Goal: Task Accomplishment & Management: Manage account settings

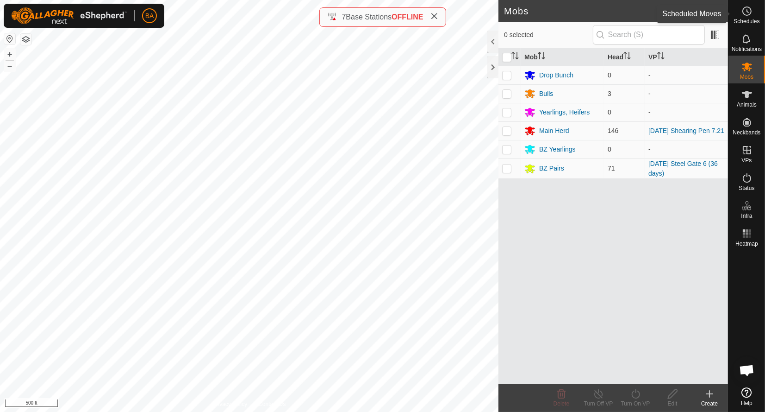
click at [742, 12] on icon at bounding box center [747, 11] width 11 height 11
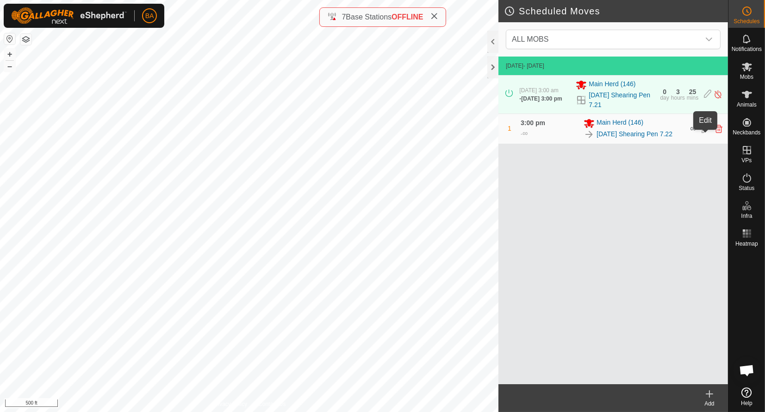
click at [706, 133] on icon at bounding box center [705, 129] width 7 height 8
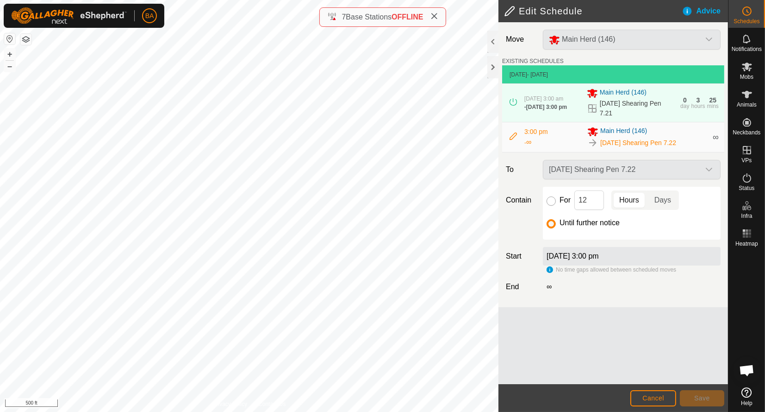
click at [551, 199] on input "For" at bounding box center [551, 200] width 9 height 9
radio input "true"
click at [705, 400] on span "Save" at bounding box center [702, 397] width 16 height 7
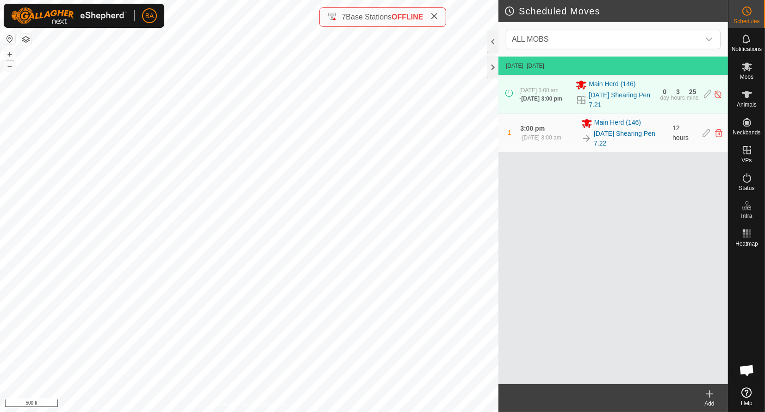
click at [706, 396] on icon at bounding box center [709, 393] width 11 height 11
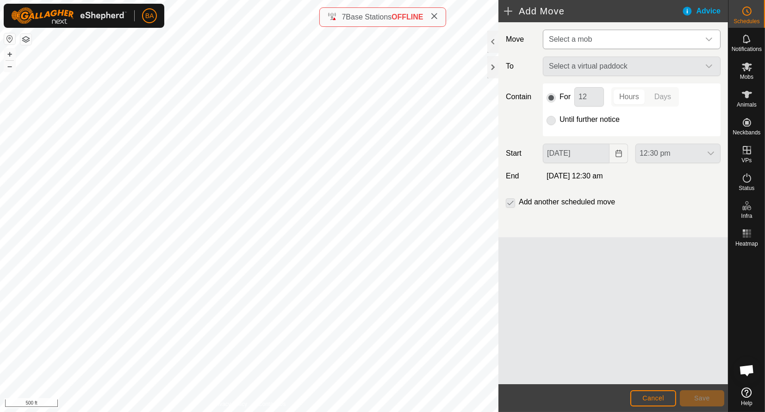
click at [581, 41] on span "Select a mob" at bounding box center [570, 39] width 43 height 8
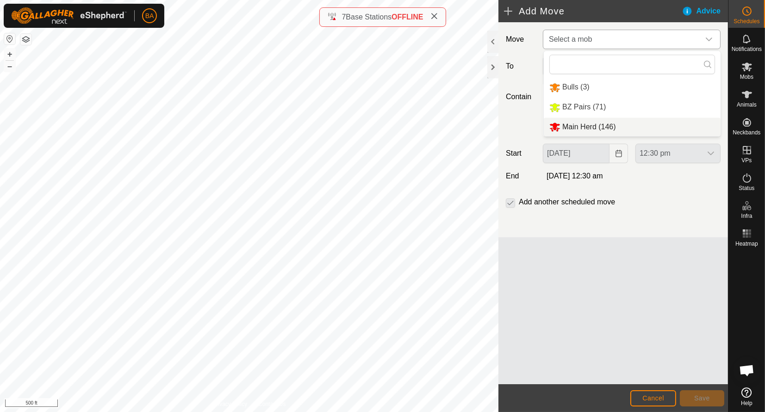
click at [580, 119] on li "Main Herd (146)" at bounding box center [632, 127] width 177 height 19
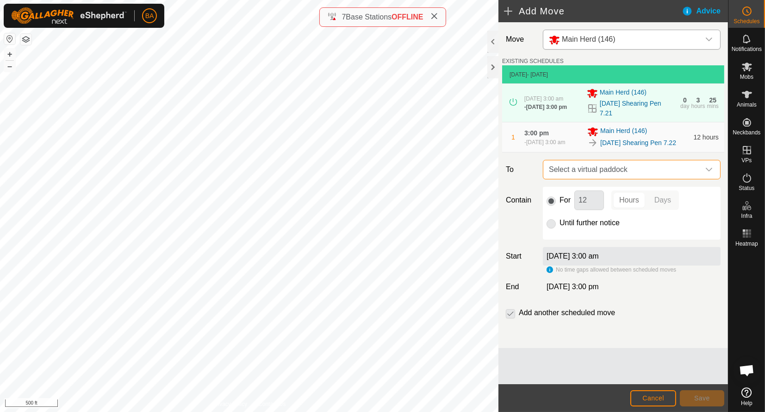
click at [580, 173] on span "Select a virtual paddock" at bounding box center [622, 169] width 155 height 19
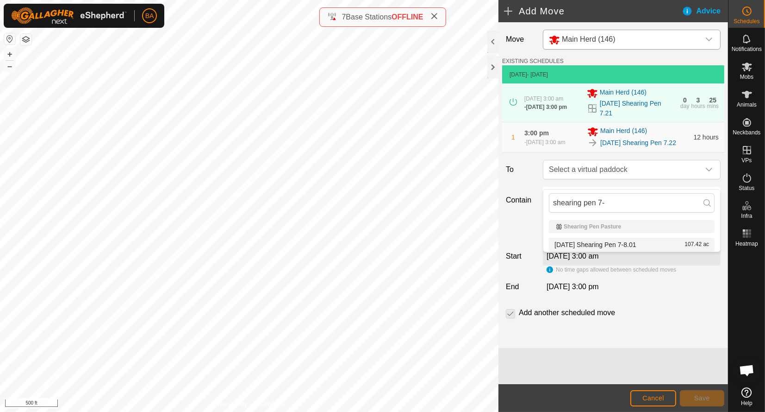
type input "shearing pen 7-"
click at [589, 246] on li "[DATE] Shearing Pen 7-8.01 107.42 ac" at bounding box center [632, 244] width 166 height 14
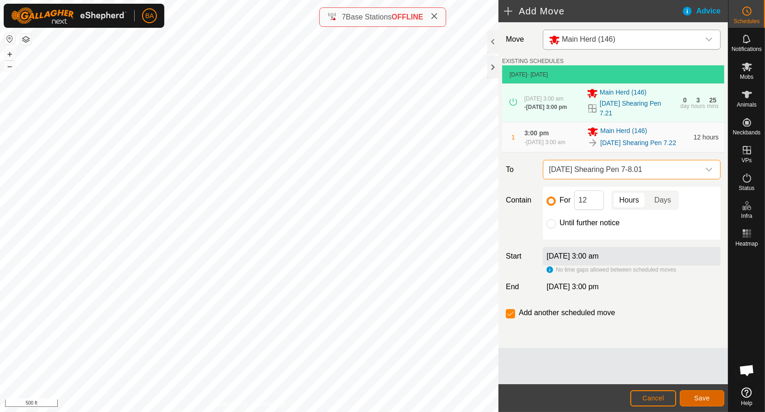
click at [701, 395] on span "Save" at bounding box center [702, 397] width 16 height 7
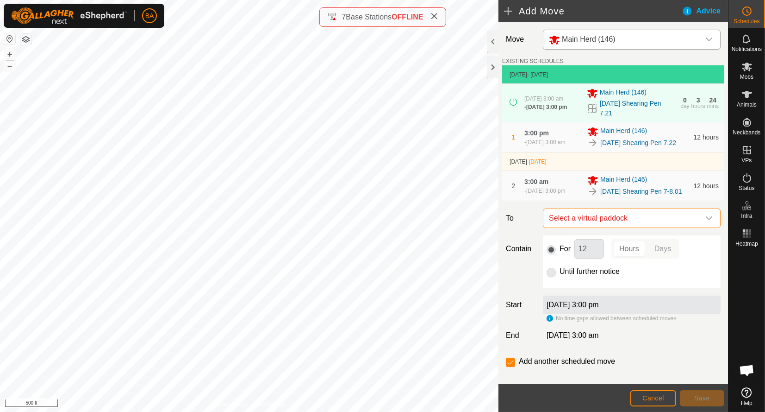
click at [587, 227] on span "Select a virtual paddock" at bounding box center [622, 218] width 155 height 19
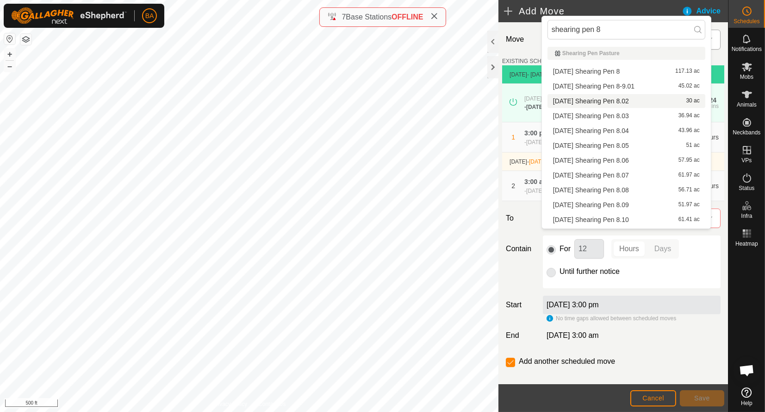
type input "shearing pen 8"
click at [606, 103] on li "[DATE] Shearing Pen 8.02 30 ac" at bounding box center [627, 101] width 158 height 14
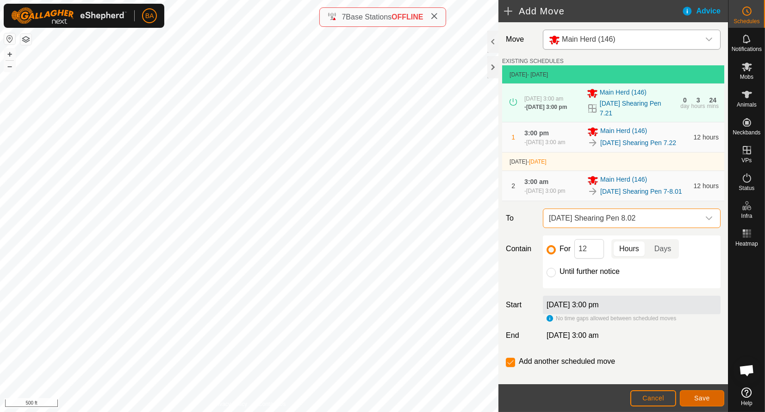
click at [690, 396] on button "Save" at bounding box center [702, 398] width 44 height 16
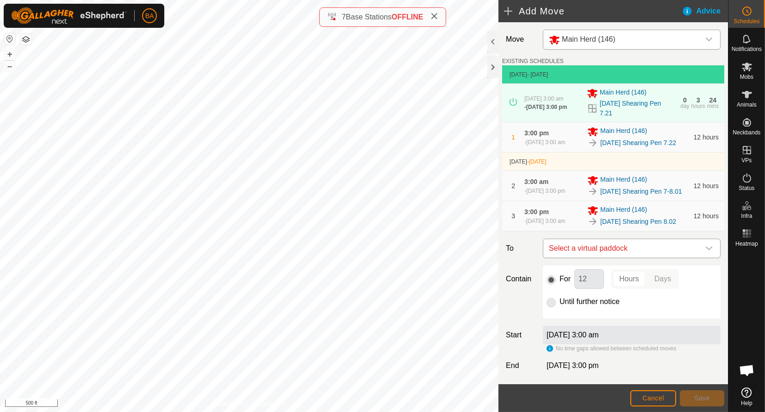
click at [596, 257] on span "Select a virtual paddock" at bounding box center [622, 248] width 155 height 19
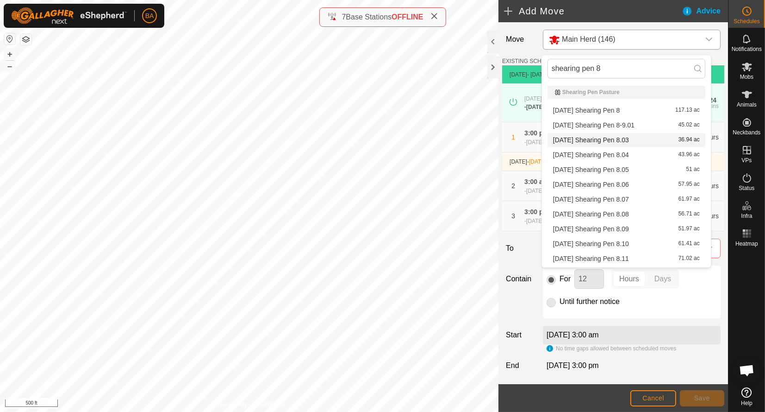
type input "shearing pen 8"
click at [600, 142] on li "[DATE] Shearing Pen 8.03 36.94 ac" at bounding box center [627, 140] width 158 height 14
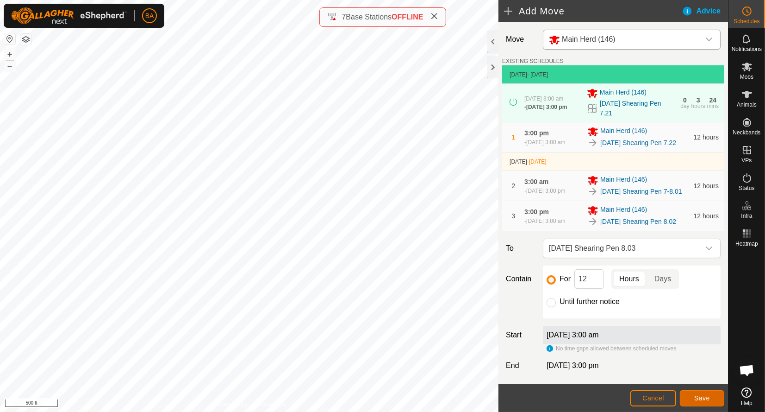
click at [701, 393] on button "Save" at bounding box center [702, 398] width 44 height 16
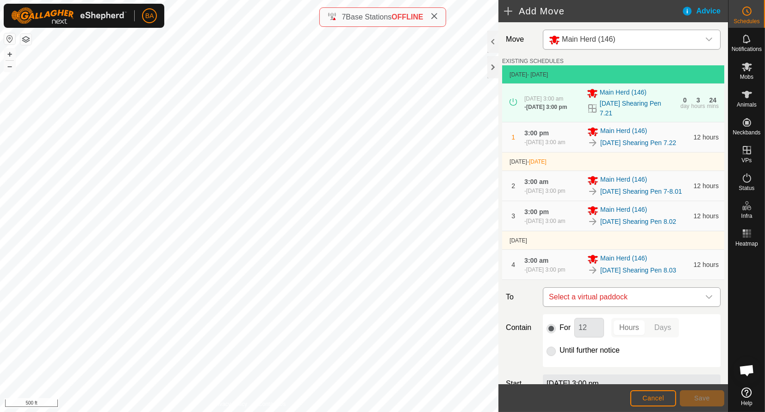
click at [582, 306] on span "Select a virtual paddock" at bounding box center [622, 296] width 155 height 19
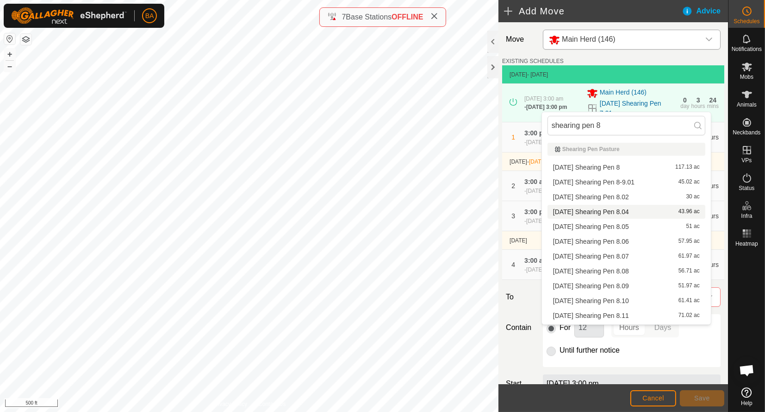
type input "shearing pen 8"
click at [594, 211] on li "[DATE] Shearing Pen 8.04 43.96 ac" at bounding box center [627, 212] width 158 height 14
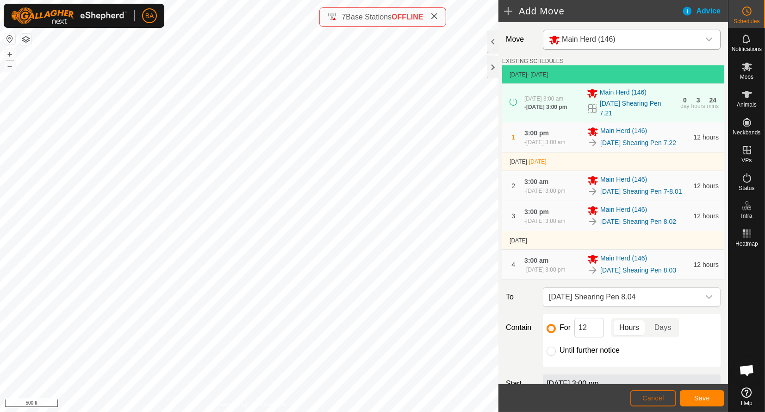
click at [659, 400] on span "Cancel" at bounding box center [654, 397] width 22 height 7
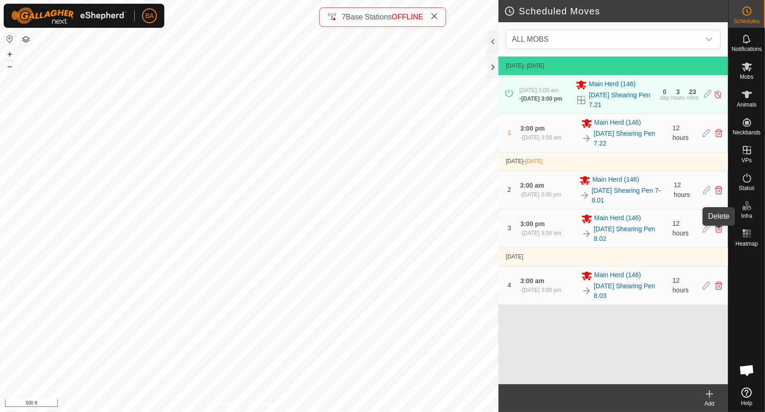
click at [716, 231] on icon at bounding box center [718, 228] width 7 height 8
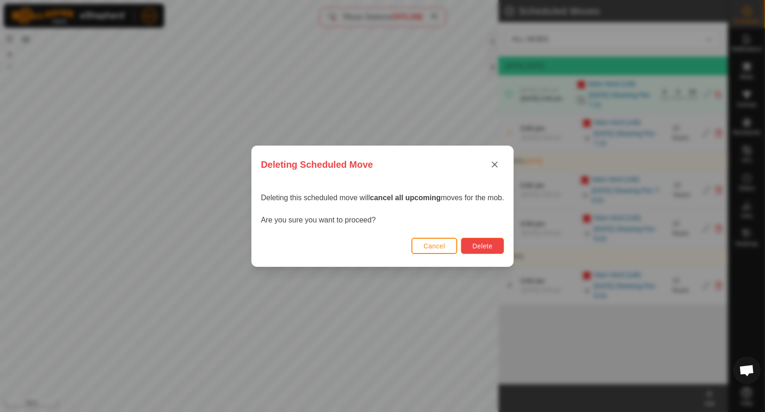
click at [482, 248] on span "Delete" at bounding box center [483, 245] width 20 height 7
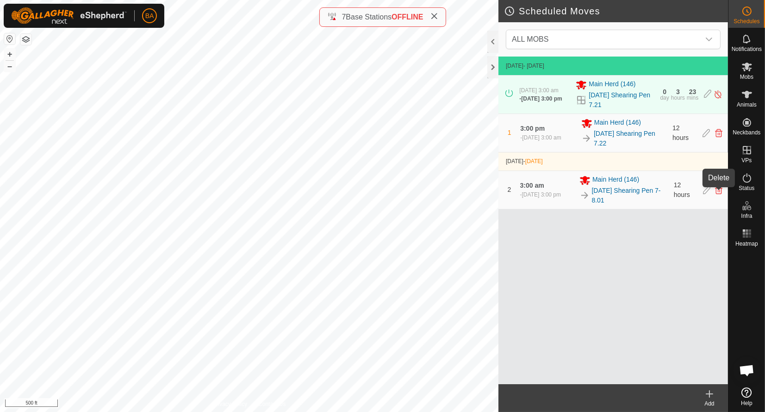
click at [719, 192] on icon at bounding box center [718, 190] width 7 height 8
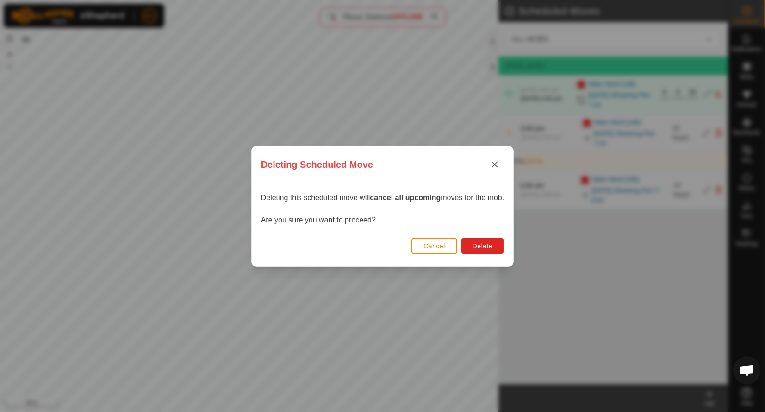
click at [432, 243] on span "Cancel" at bounding box center [435, 245] width 22 height 7
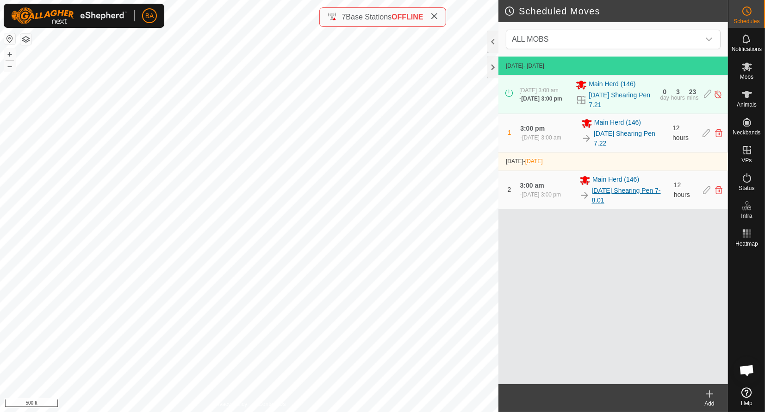
click at [618, 191] on link "[DATE] Shearing Pen 7-8.01" at bounding box center [630, 195] width 76 height 19
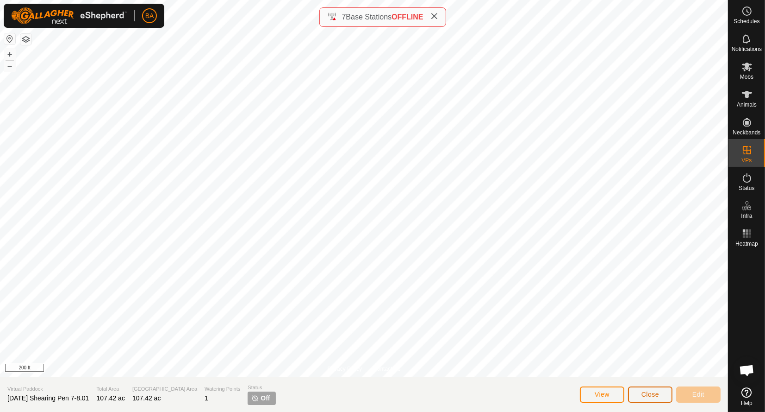
click at [645, 395] on span "Close" at bounding box center [651, 393] width 18 height 7
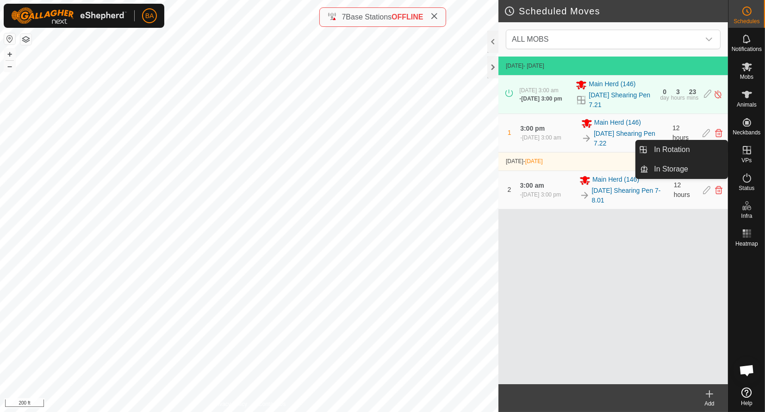
click at [746, 149] on icon at bounding box center [747, 149] width 11 height 11
click at [685, 151] on link "In Rotation" at bounding box center [688, 149] width 79 height 19
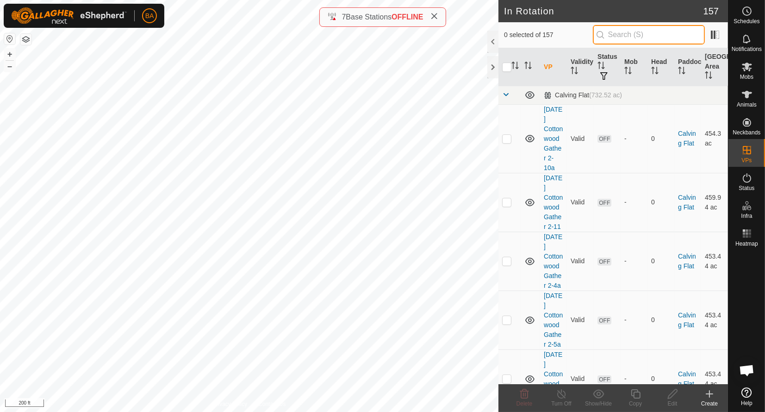
click at [612, 30] on input "text" at bounding box center [649, 34] width 112 height 19
paste input "shearing pen 8"
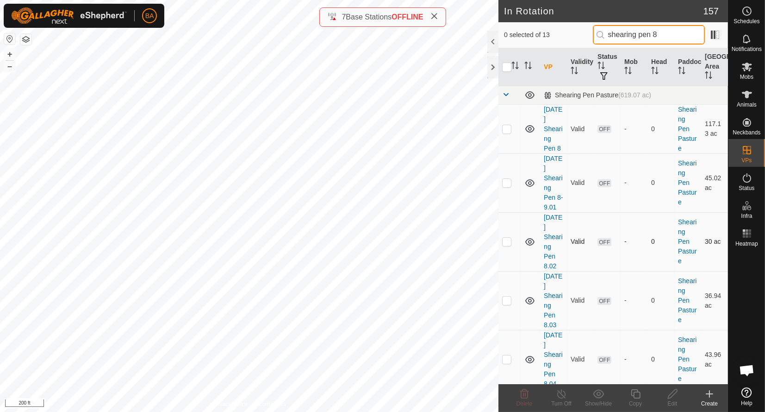
type input "shearing pen 8"
click at [507, 245] on p-checkbox at bounding box center [506, 240] width 9 height 7
checkbox input "true"
click at [677, 393] on icon at bounding box center [673, 393] width 12 height 11
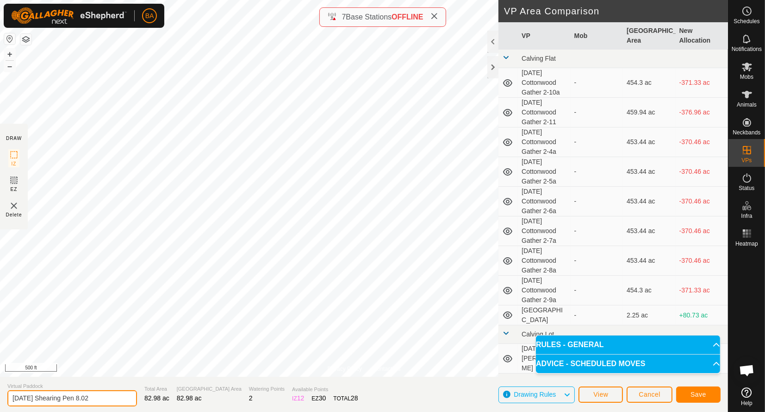
click at [88, 398] on input "[DATE] Shearing Pen 8.02" at bounding box center [72, 398] width 130 height 16
type input "[DATE] Shearing Pen 7-8.02"
click at [707, 398] on button "Save" at bounding box center [698, 394] width 44 height 16
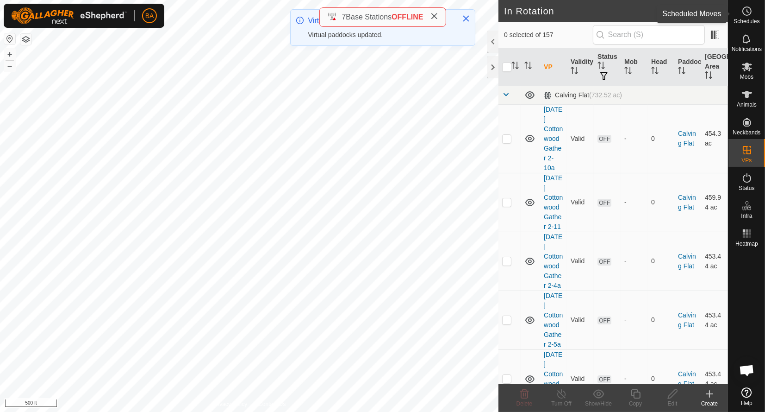
click at [740, 19] on span "Schedules" at bounding box center [747, 22] width 26 height 6
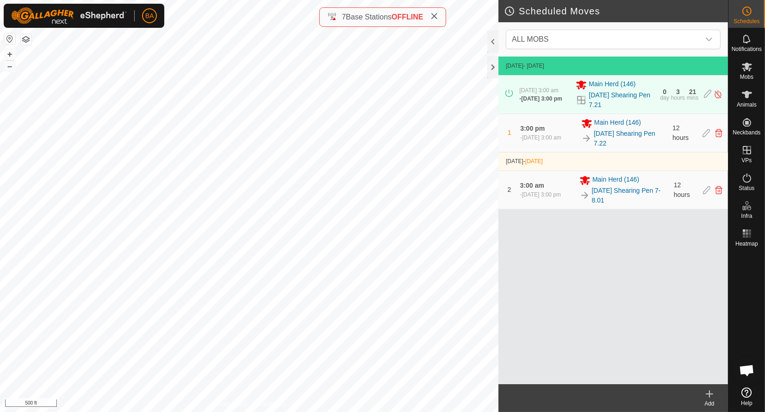
click at [706, 404] on div "Add" at bounding box center [709, 403] width 37 height 8
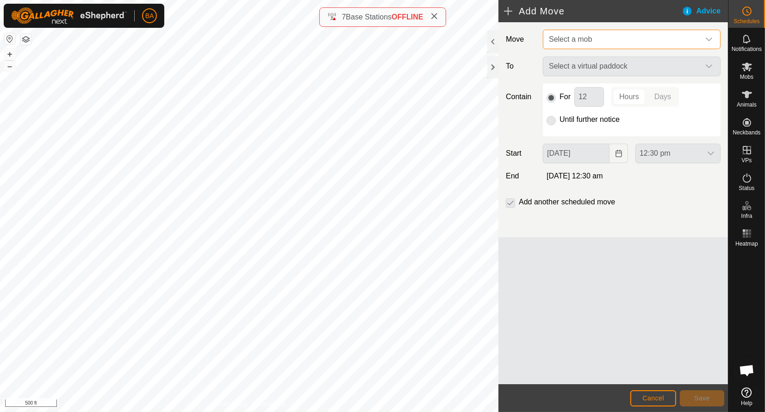
click at [621, 35] on span "Select a mob" at bounding box center [622, 39] width 155 height 19
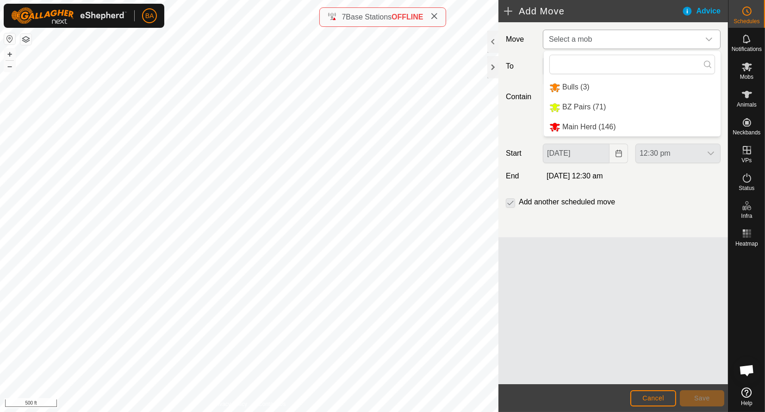
click at [599, 121] on li "Main Herd (146)" at bounding box center [632, 127] width 177 height 19
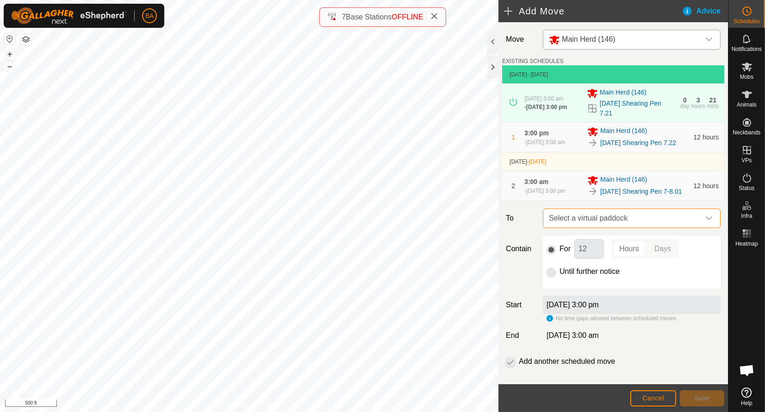
click at [586, 227] on span "Select a virtual paddock" at bounding box center [622, 218] width 155 height 19
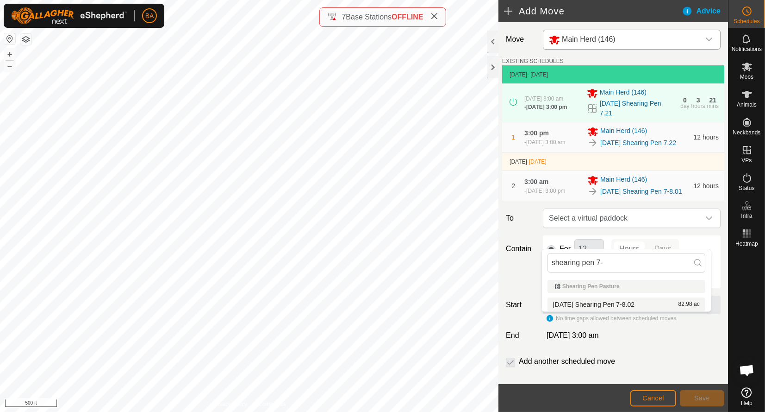
type input "shearing pen 7-"
click at [607, 305] on li "[DATE] Shearing Pen 7-8.02 82.98 ac" at bounding box center [627, 304] width 158 height 14
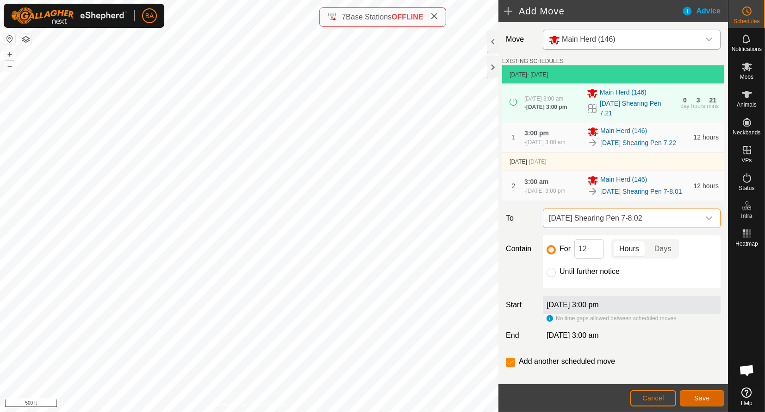
click at [701, 399] on span "Save" at bounding box center [702, 397] width 16 height 7
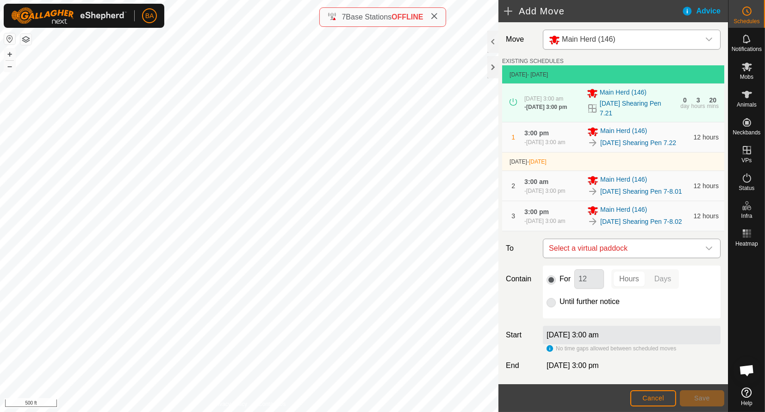
click at [587, 257] on span "Select a virtual paddock" at bounding box center [622, 248] width 155 height 19
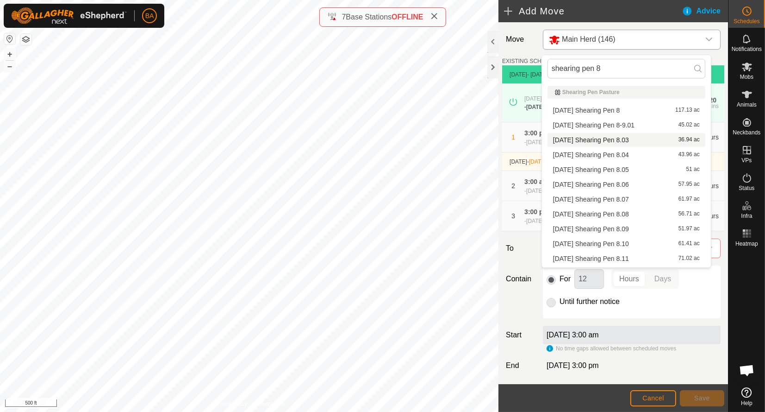
type input "shearing pen 8"
click at [584, 140] on li "[DATE] Shearing Pen 8.03 36.94 ac" at bounding box center [627, 140] width 158 height 14
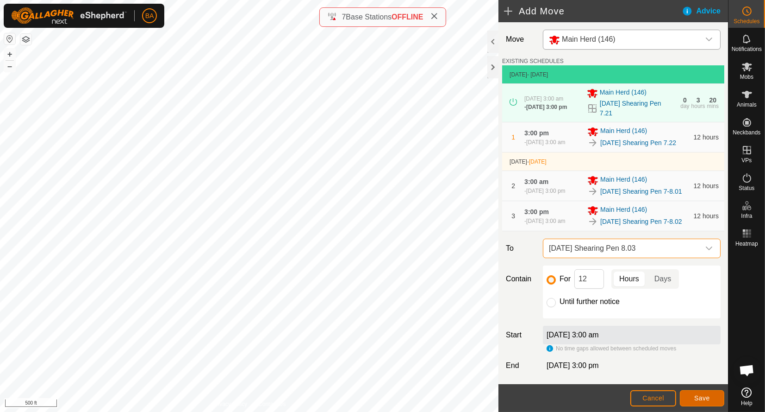
click at [711, 390] on button "Save" at bounding box center [702, 398] width 44 height 16
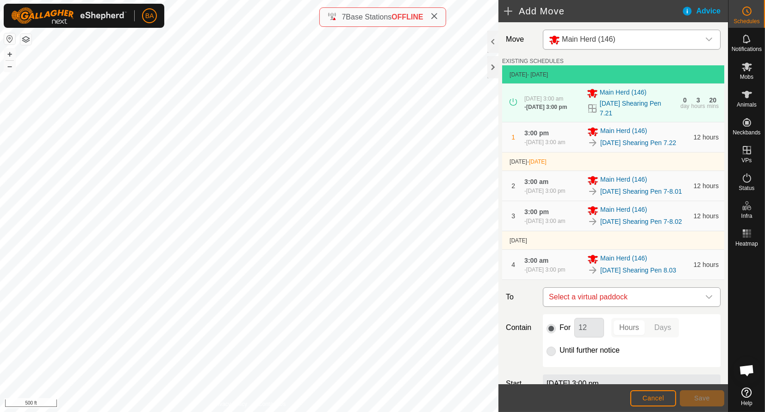
click at [575, 306] on span "Select a virtual paddock" at bounding box center [622, 296] width 155 height 19
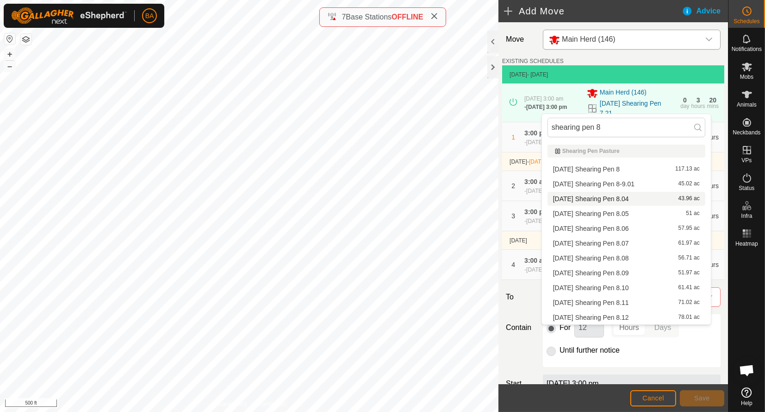
type input "shearing pen 8"
click at [583, 201] on li "[DATE] Shearing Pen 8.04 43.96 ac" at bounding box center [627, 199] width 158 height 14
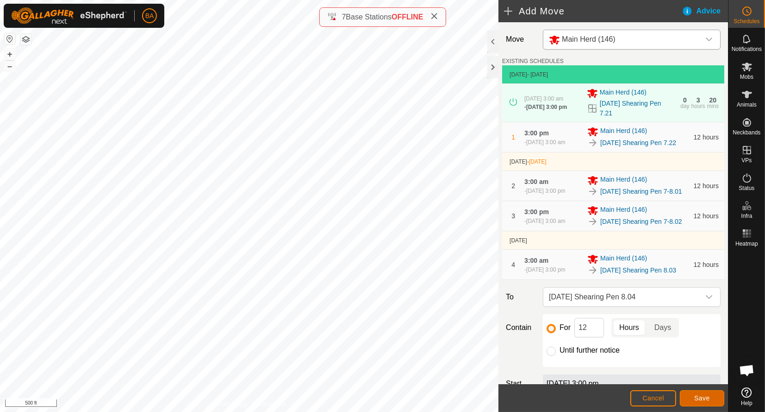
click at [694, 399] on span "Save" at bounding box center [702, 397] width 16 height 7
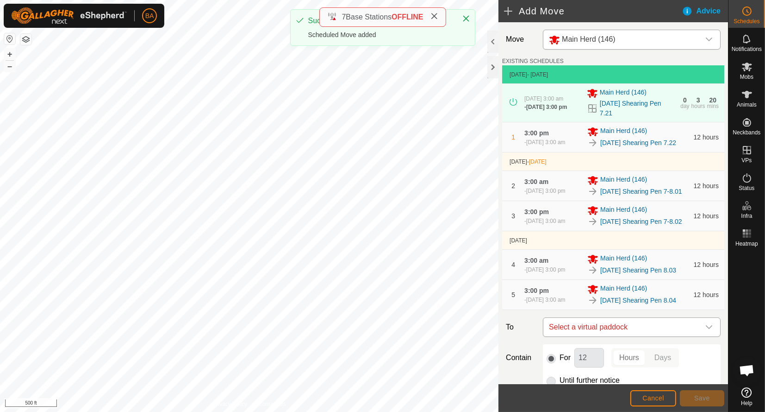
scroll to position [166, 0]
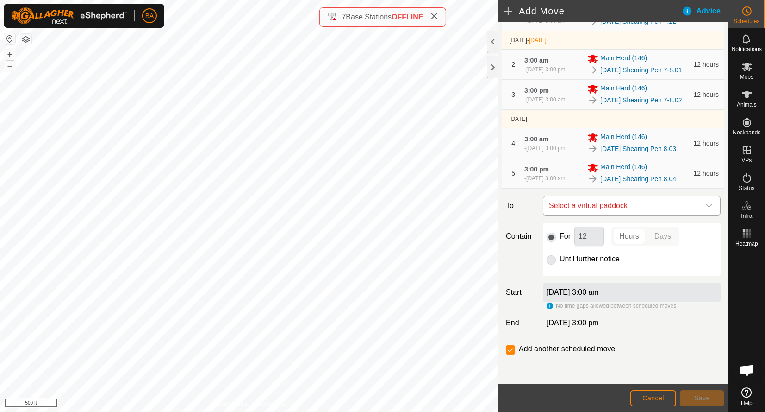
click at [572, 204] on span "Select a virtual paddock" at bounding box center [622, 205] width 155 height 19
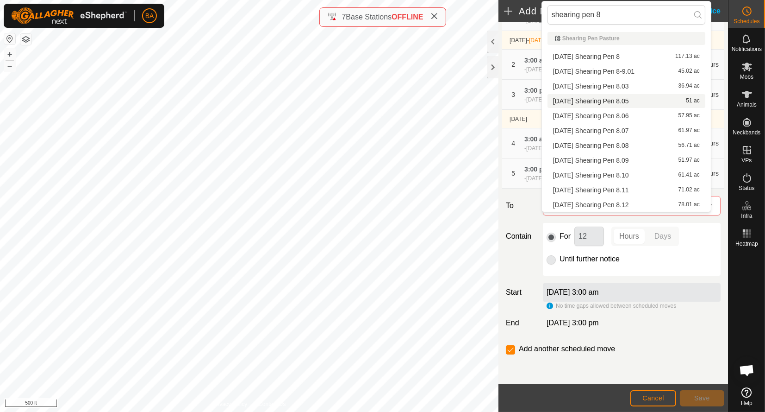
type input "shearing pen 8"
click at [575, 100] on li "[DATE] Shearing Pen 8.05 51 ac" at bounding box center [627, 101] width 158 height 14
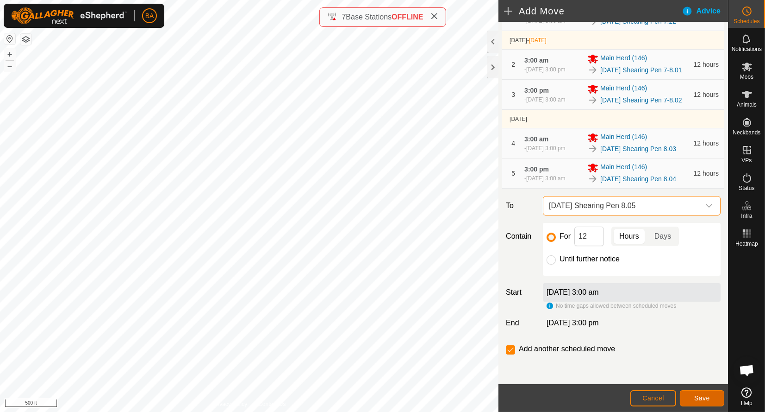
click at [705, 401] on span "Save" at bounding box center [702, 397] width 16 height 7
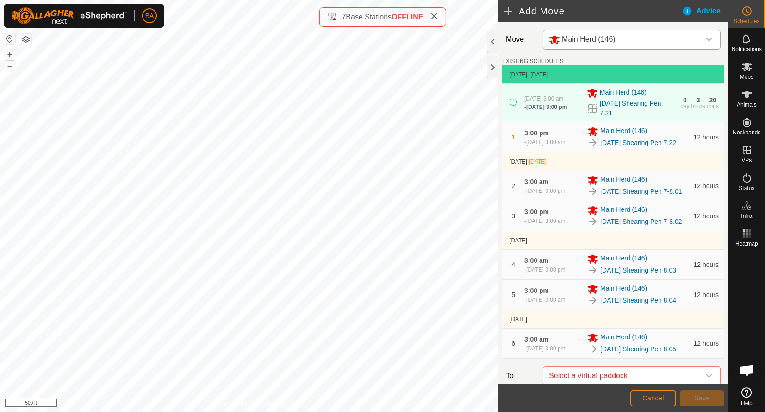
scroll to position [224, 0]
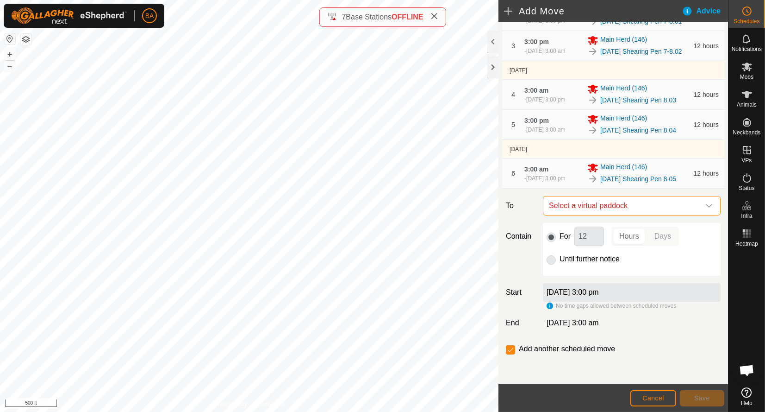
click at [596, 203] on span "Select a virtual paddock" at bounding box center [622, 205] width 155 height 19
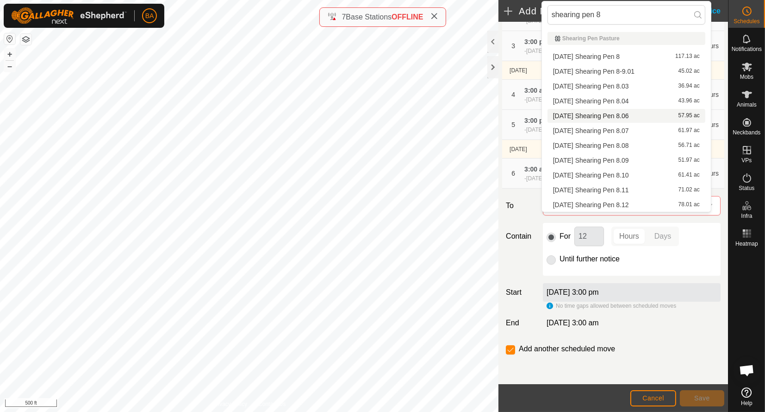
type input "shearing pen 8"
click at [602, 116] on li "[DATE] Shearing Pen 8.06 57.95 ac" at bounding box center [627, 116] width 158 height 14
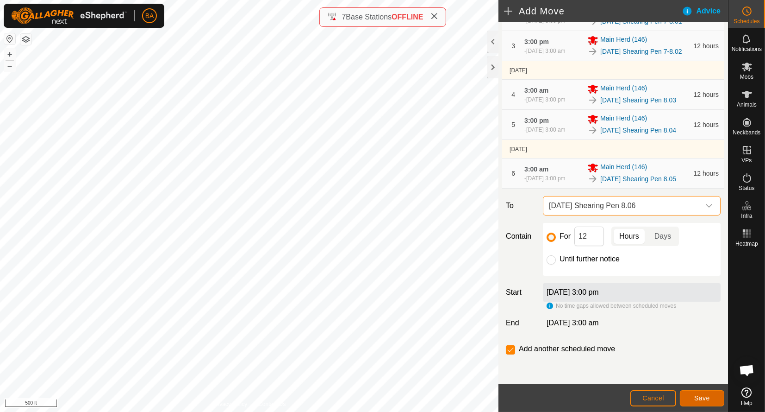
click at [698, 396] on span "Save" at bounding box center [702, 397] width 16 height 7
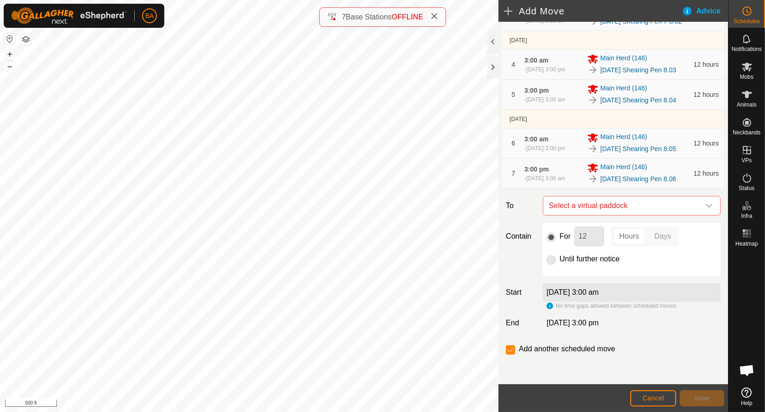
scroll to position [262, 0]
click at [562, 206] on span "Select a virtual paddock" at bounding box center [622, 205] width 155 height 19
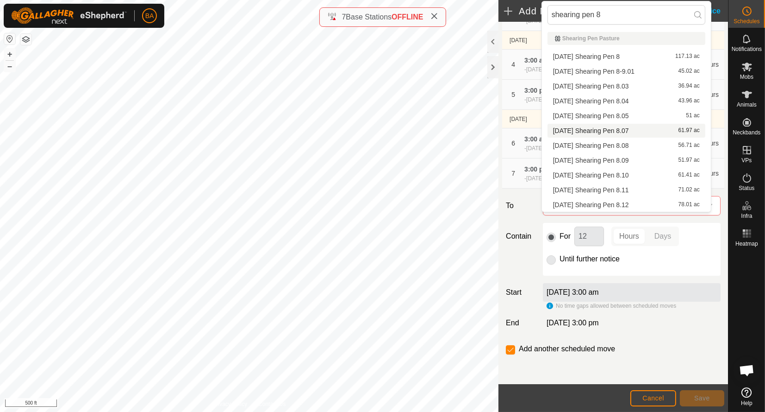
type input "shearing pen 8"
click at [575, 129] on li "[DATE] Shearing Pen 8.07 61.97 ac" at bounding box center [627, 131] width 158 height 14
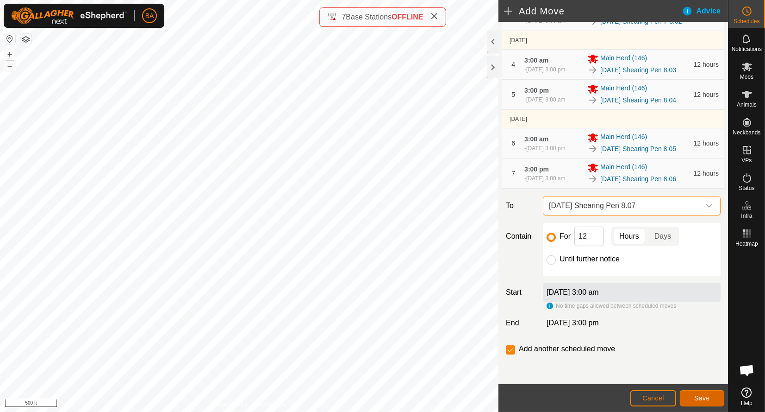
click at [712, 400] on button "Save" at bounding box center [702, 398] width 44 height 16
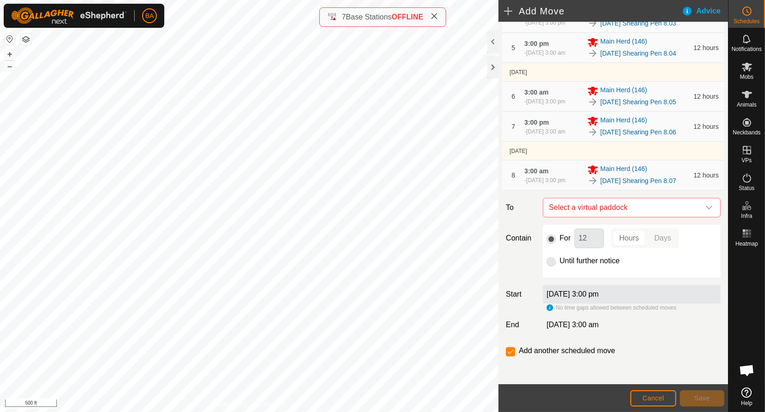
scroll to position [319, 0]
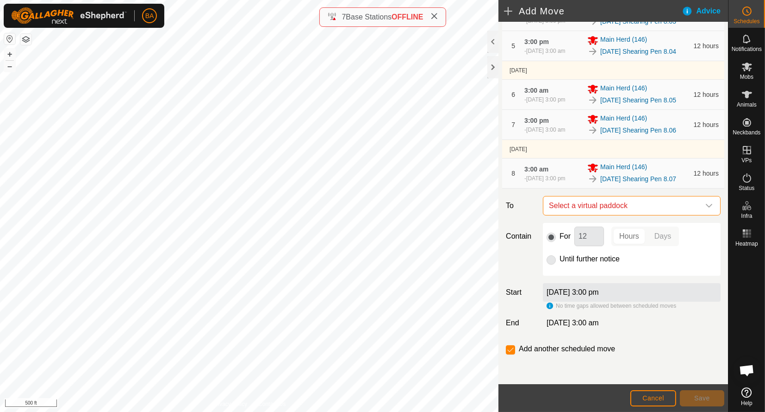
click at [572, 202] on span "Select a virtual paddock" at bounding box center [622, 205] width 155 height 19
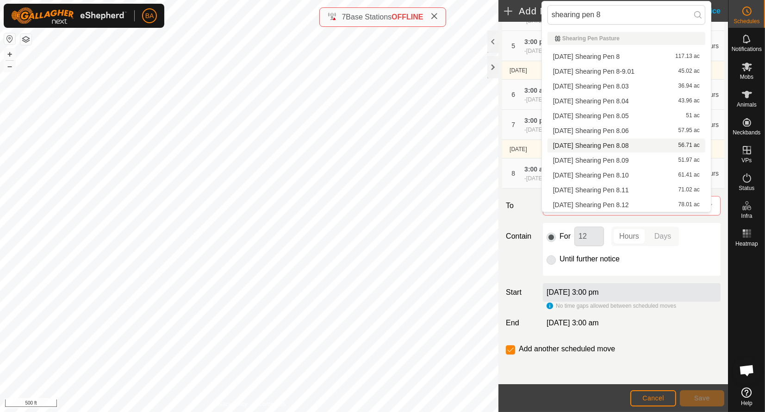
type input "shearing pen 8"
click at [580, 148] on li "[DATE] Shearing Pen 8.08 56.71 ac" at bounding box center [627, 145] width 158 height 14
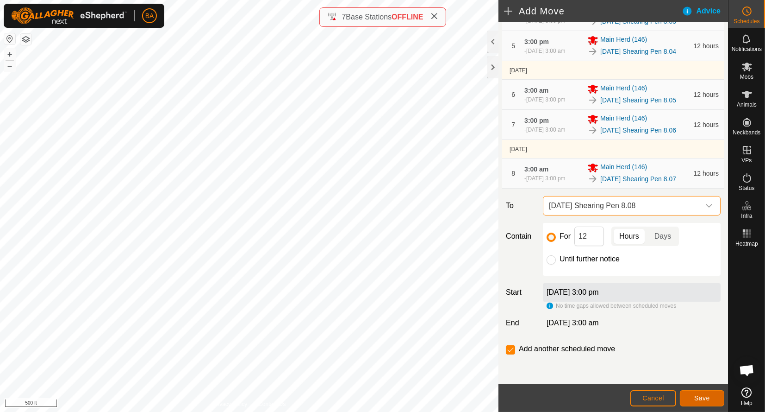
click at [693, 399] on button "Save" at bounding box center [702, 398] width 44 height 16
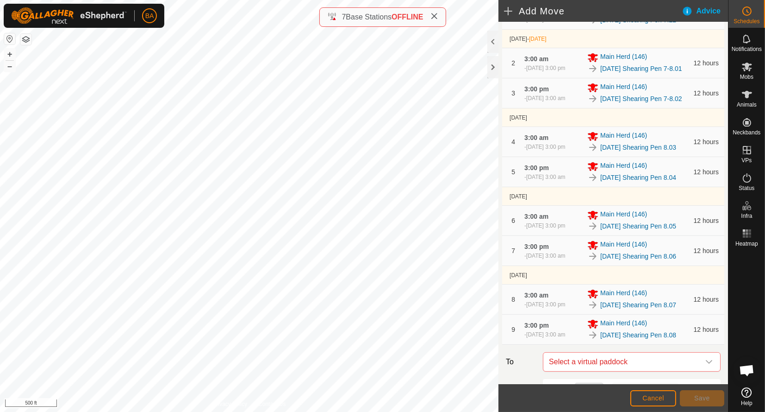
scroll to position [308, 0]
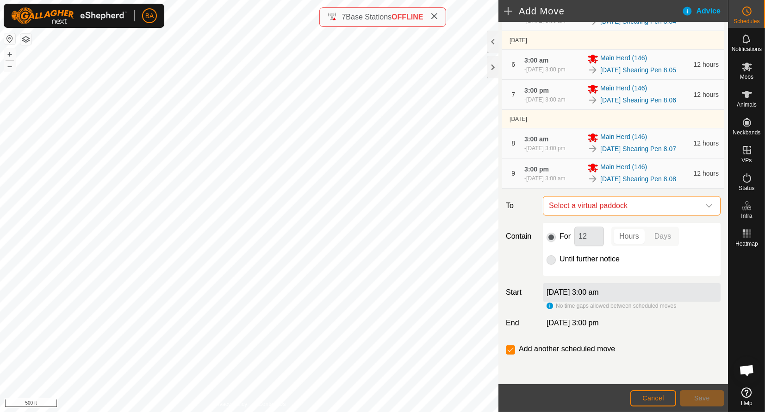
click at [592, 215] on span "Select a virtual paddock" at bounding box center [622, 205] width 155 height 19
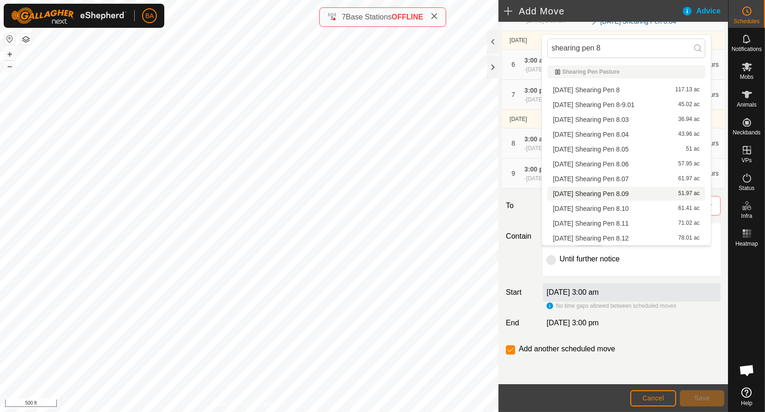
type input "shearing pen 8"
click at [600, 192] on li "[DATE] Shearing Pen 8.09 51.97 ac" at bounding box center [627, 194] width 158 height 14
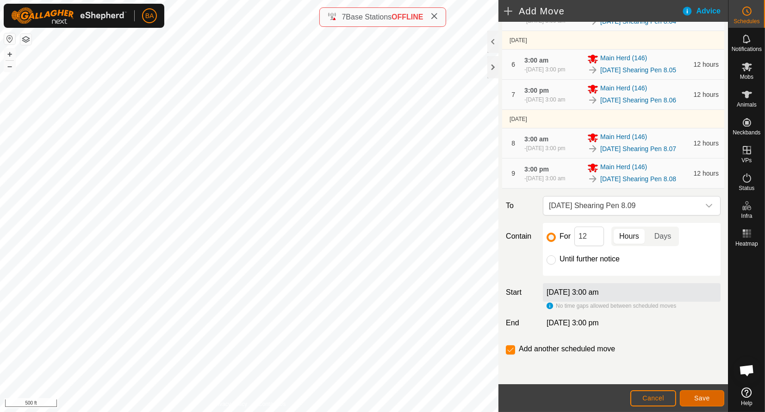
click at [701, 394] on button "Save" at bounding box center [702, 398] width 44 height 16
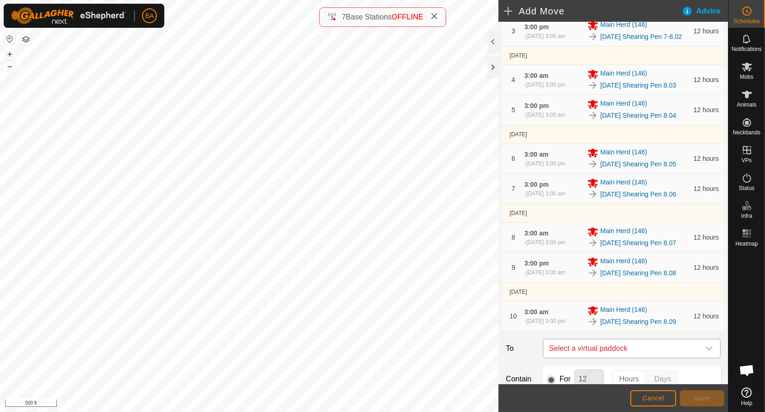
scroll to position [415, 0]
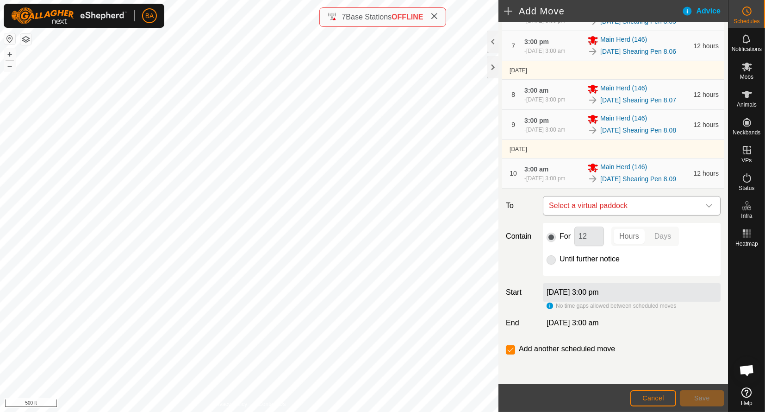
click at [577, 196] on span "Select a virtual paddock" at bounding box center [622, 205] width 155 height 19
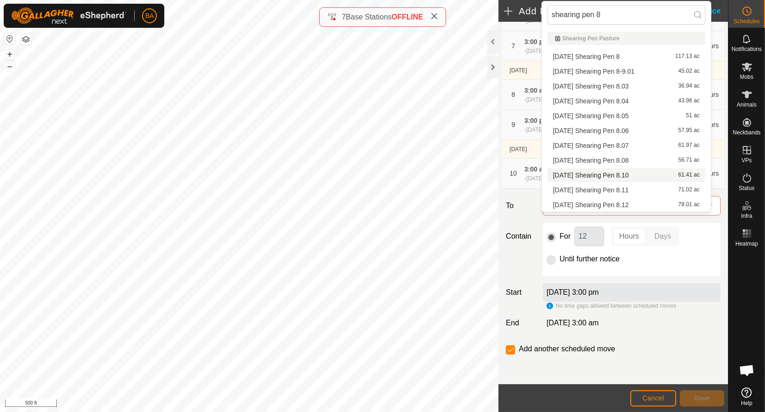
type input "shearing pen 8"
click at [597, 175] on li "[DATE] Shearing Pen 8.10 61.41 ac" at bounding box center [627, 175] width 158 height 14
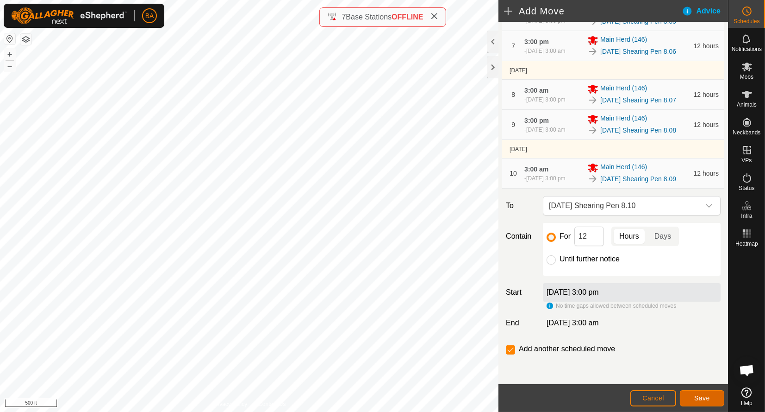
click at [705, 396] on span "Save" at bounding box center [702, 397] width 16 height 7
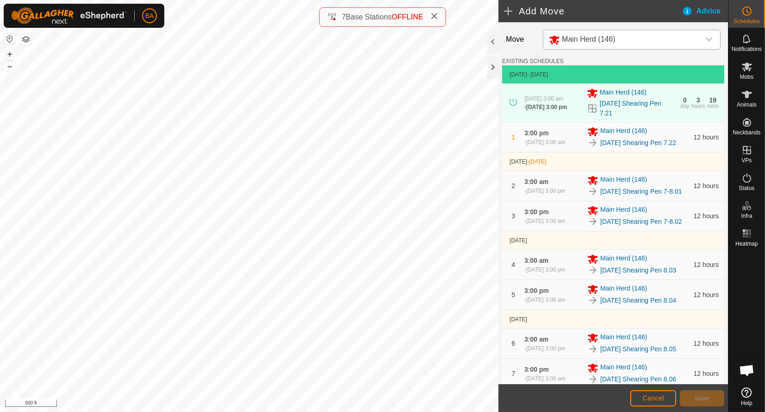
scroll to position [453, 0]
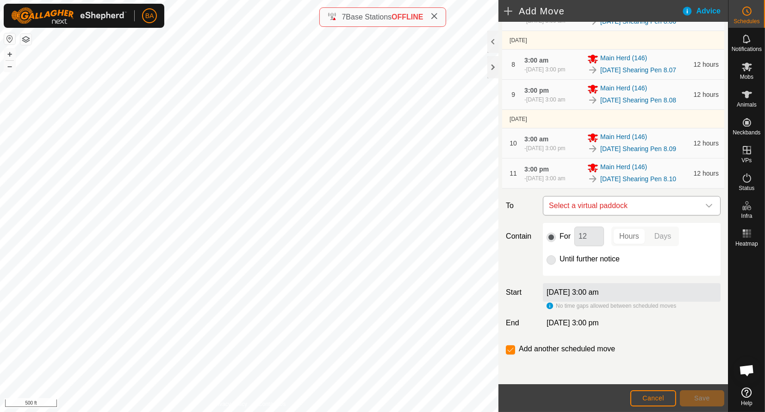
click at [558, 210] on span "Select a virtual paddock" at bounding box center [622, 205] width 155 height 19
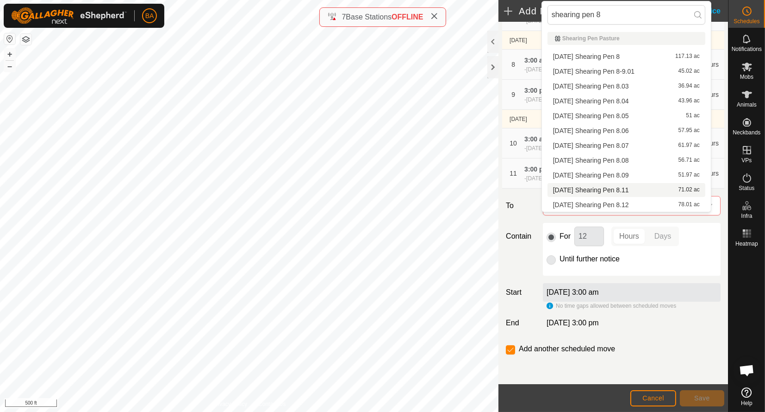
type input "shearing pen 8"
click at [563, 194] on li "[DATE] Shearing Pen 8.11 71.02 ac" at bounding box center [627, 190] width 158 height 14
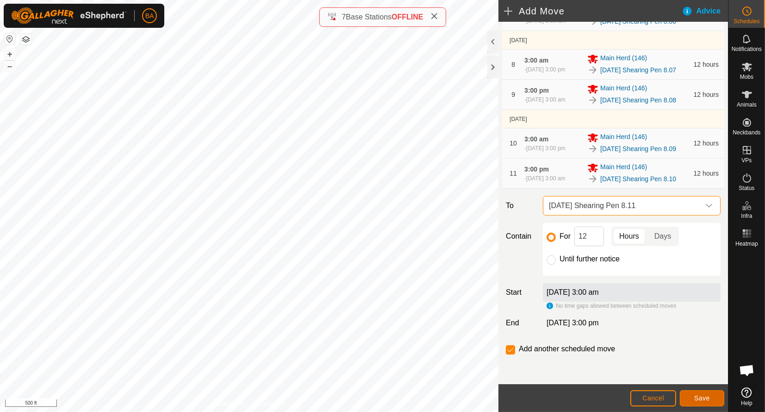
click at [702, 395] on span "Save" at bounding box center [702, 397] width 16 height 7
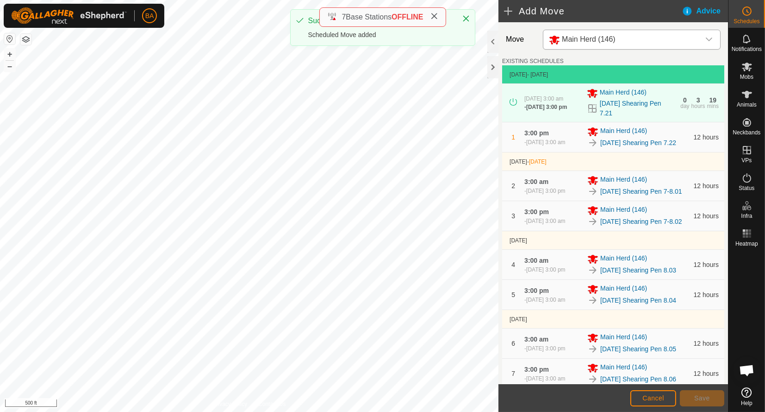
scroll to position [370, 0]
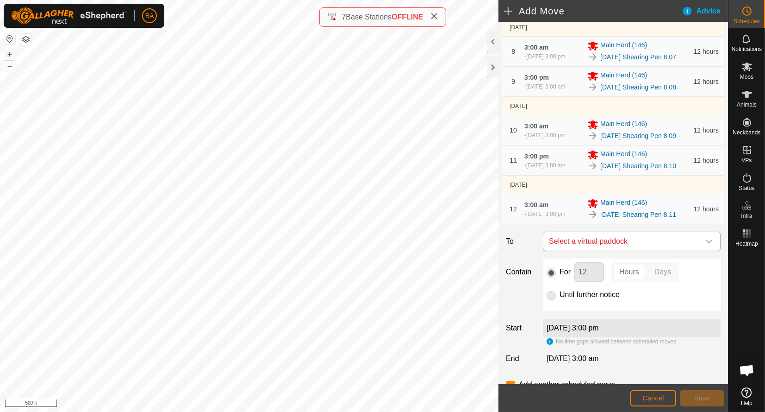
click at [593, 250] on span "Select a virtual paddock" at bounding box center [622, 241] width 155 height 19
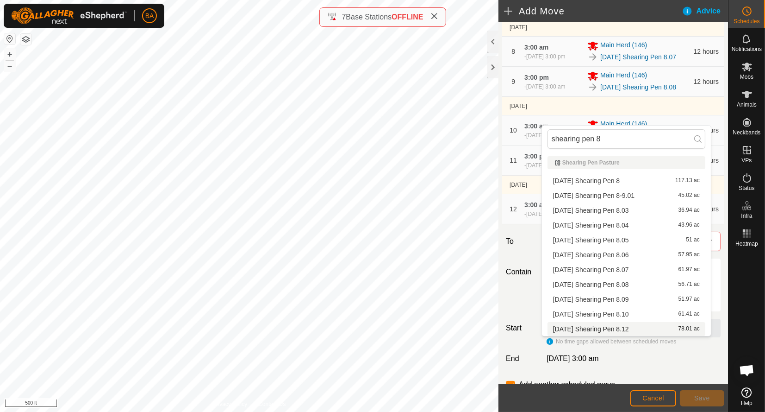
type input "shearing pen 8"
click at [596, 332] on li "[DATE] Shearing Pen 8.12 78.01 ac" at bounding box center [627, 329] width 158 height 14
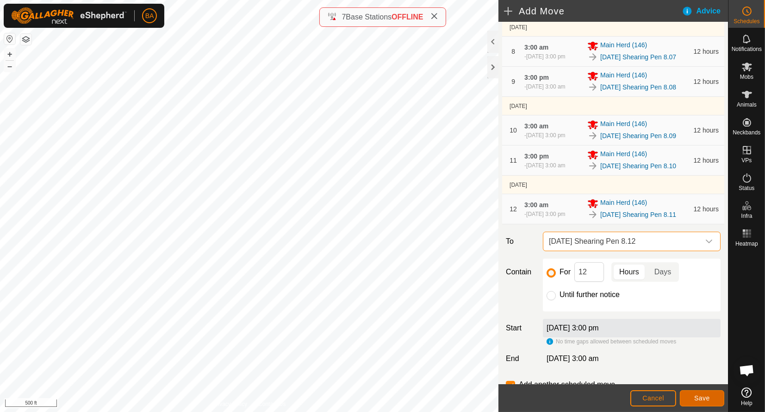
click at [705, 399] on span "Save" at bounding box center [702, 397] width 16 height 7
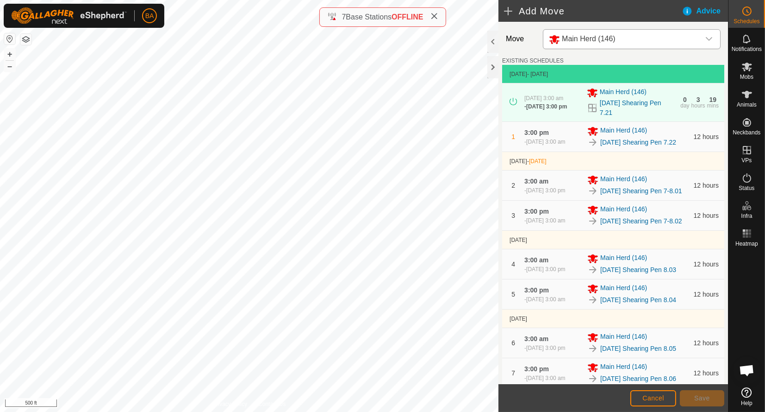
scroll to position [548, 0]
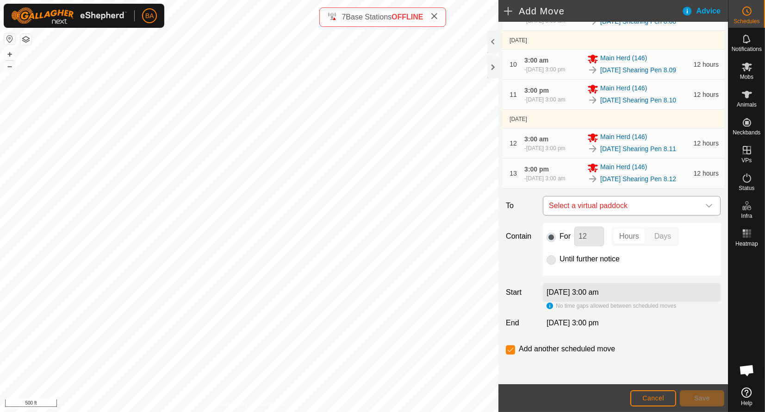
click at [621, 200] on span "Select a virtual paddock" at bounding box center [622, 205] width 155 height 19
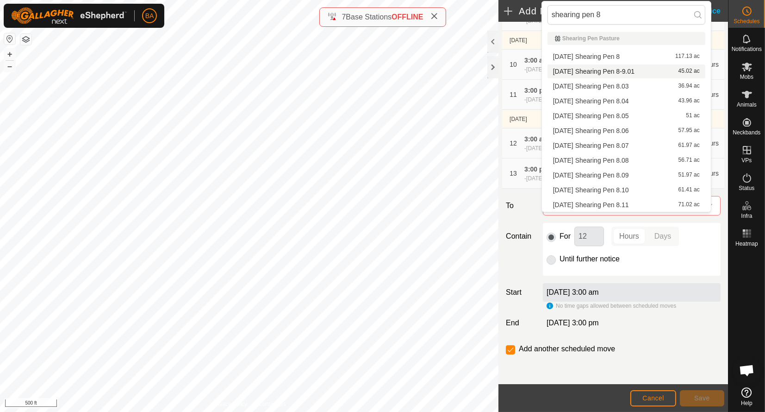
type input "shearing pen 8"
click at [609, 72] on li "[DATE] Shearing Pen 8-9.01 45.02 ac" at bounding box center [627, 71] width 158 height 14
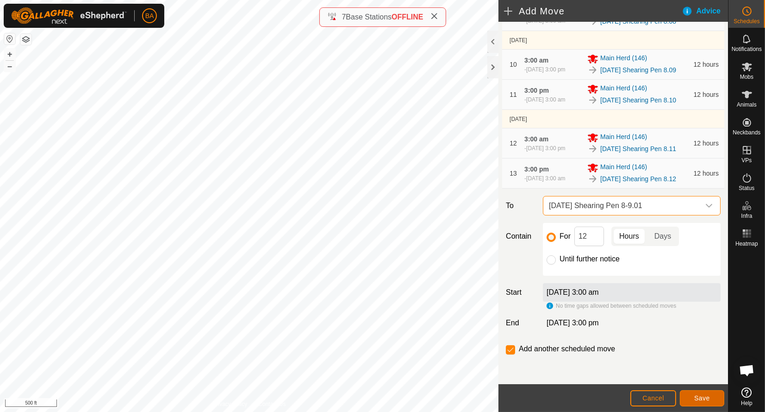
click at [700, 398] on span "Save" at bounding box center [702, 397] width 16 height 7
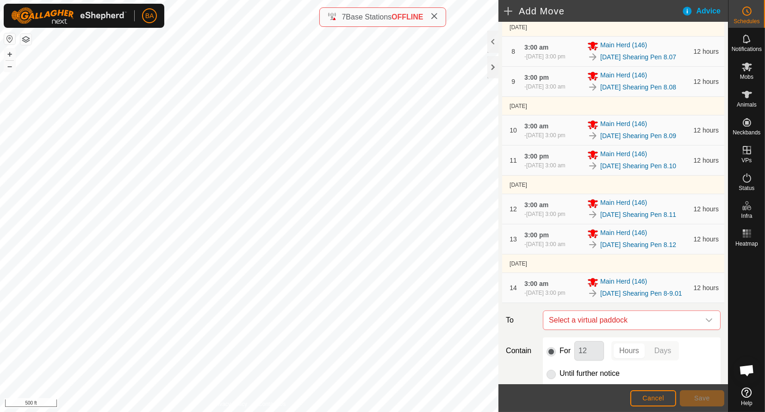
scroll to position [605, 0]
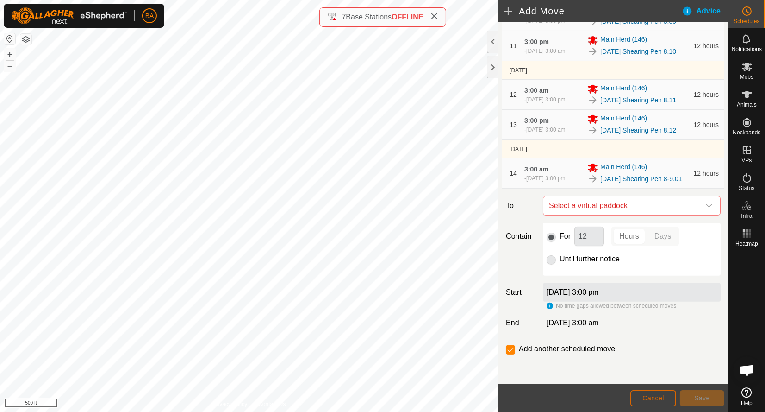
click at [648, 400] on span "Cancel" at bounding box center [654, 397] width 22 height 7
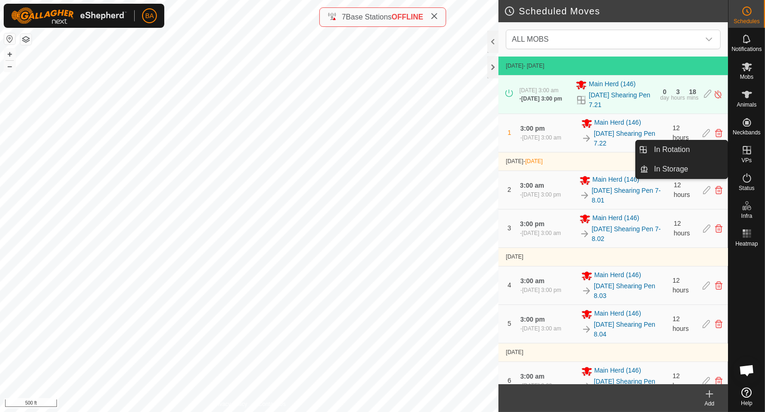
click at [707, 146] on link "In Rotation" at bounding box center [688, 149] width 79 height 19
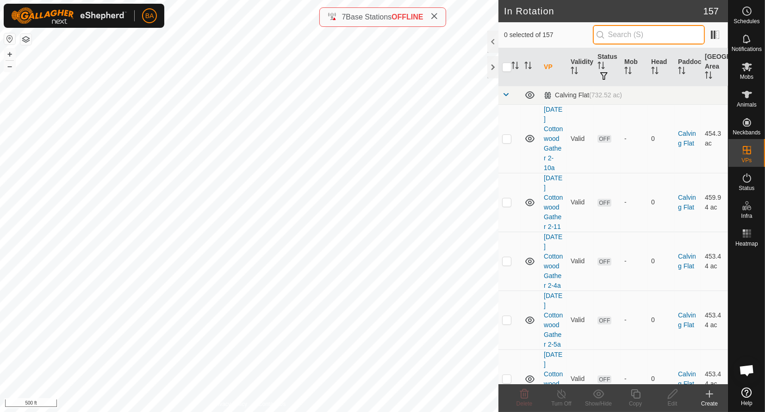
click at [634, 29] on input "text" at bounding box center [649, 34] width 112 height 19
paste input "shearing pen 9"
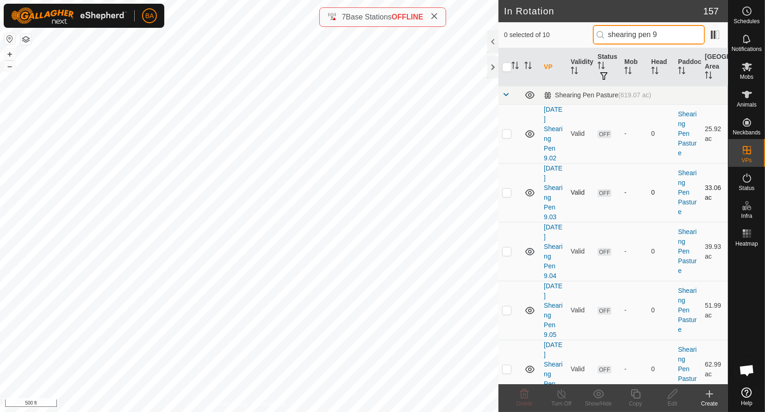
type input "shearing pen 9"
click at [503, 135] on p-checkbox at bounding box center [506, 133] width 9 height 7
click at [506, 135] on p-checkbox at bounding box center [506, 133] width 9 height 7
click at [505, 134] on p-checkbox at bounding box center [506, 133] width 9 height 7
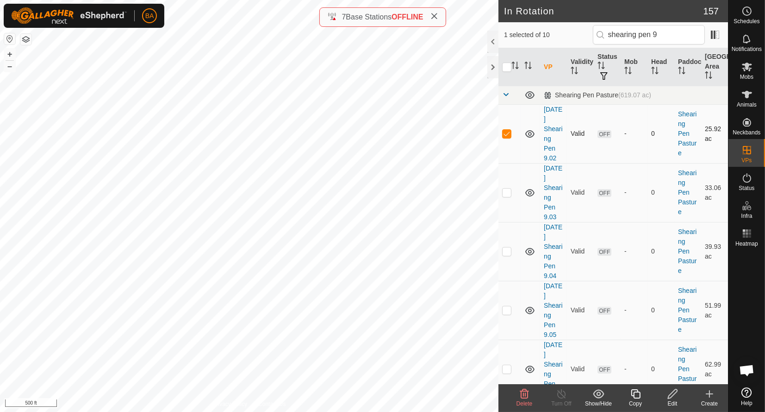
checkbox input "false"
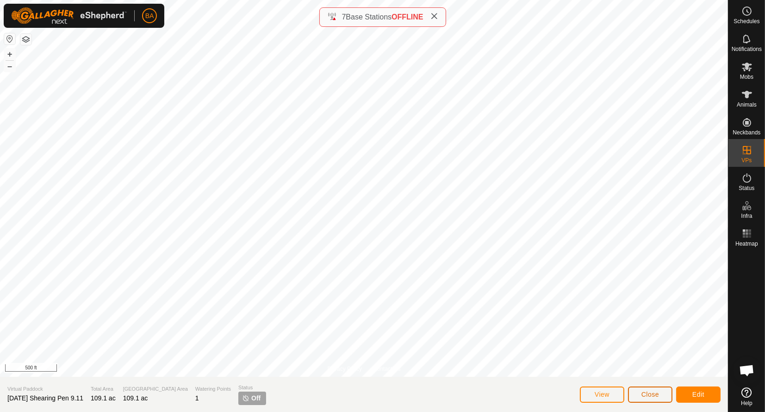
click at [640, 394] on button "Close" at bounding box center [650, 394] width 44 height 16
click at [652, 394] on span "Close" at bounding box center [651, 393] width 18 height 7
click at [652, 391] on span "Close" at bounding box center [651, 393] width 18 height 7
click at [658, 388] on button "Close" at bounding box center [650, 394] width 44 height 16
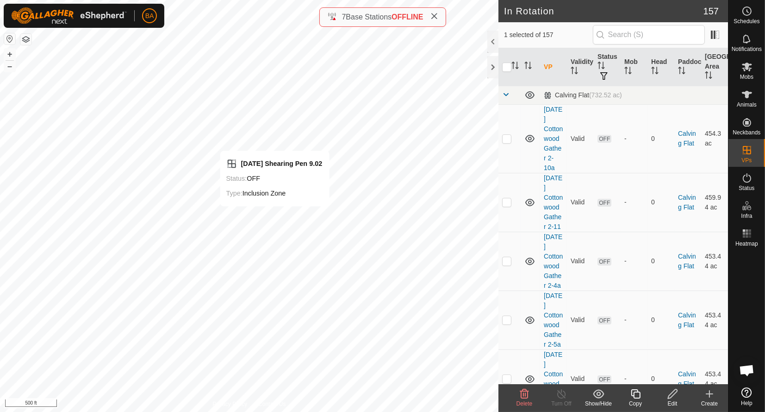
checkbox input "false"
checkbox input "true"
checkbox input "false"
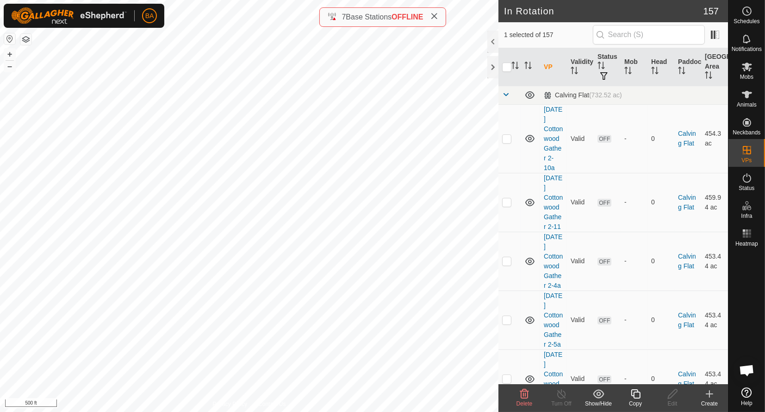
checkbox input "false"
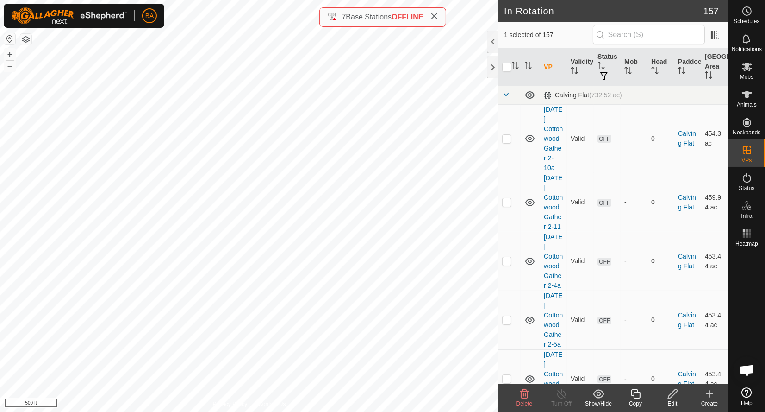
checkbox input "false"
checkbox input "true"
checkbox input "false"
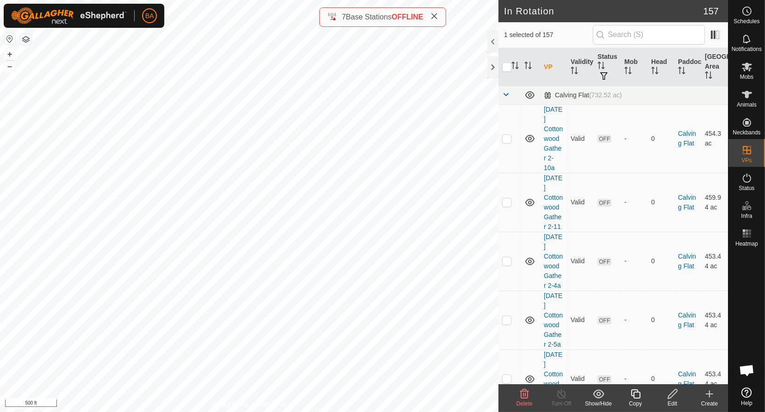
checkbox input "false"
checkbox input "true"
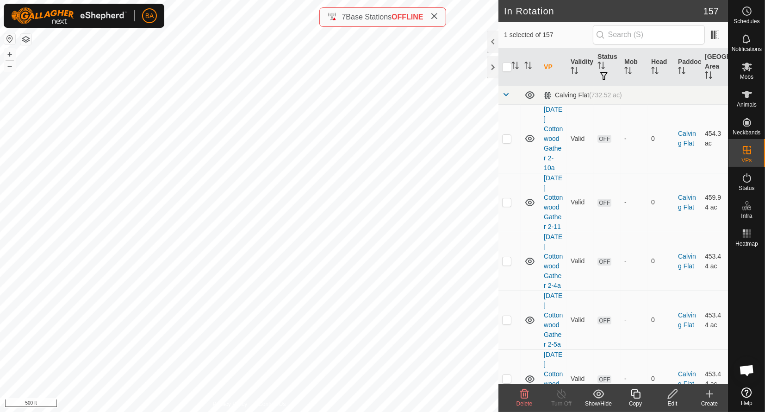
checkbox input "false"
click at [650, 29] on input "text" at bounding box center [649, 34] width 112 height 19
paste input "shearing pen 9"
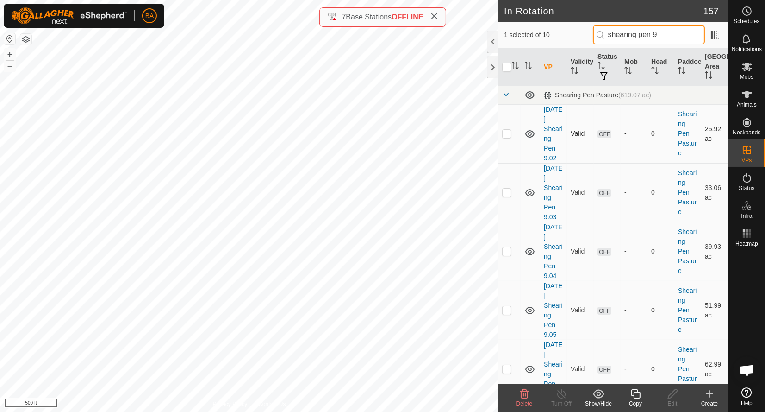
type input "shearing pen 9"
click at [505, 132] on p-checkbox at bounding box center [506, 133] width 9 height 7
checkbox input "true"
click at [505, 66] on input "checkbox" at bounding box center [506, 66] width 9 height 9
checkbox input "true"
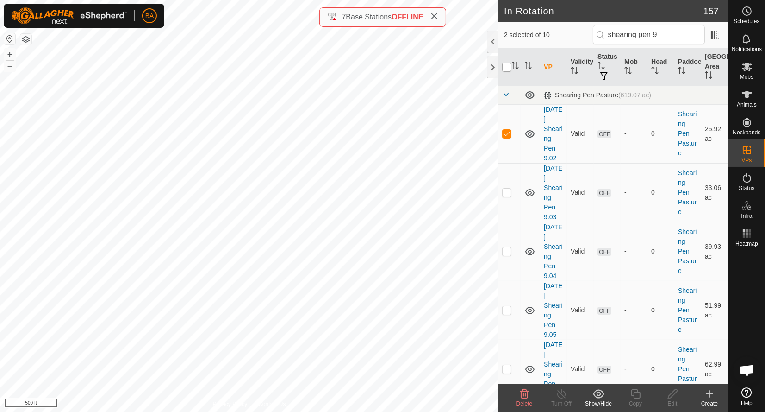
checkbox input "true"
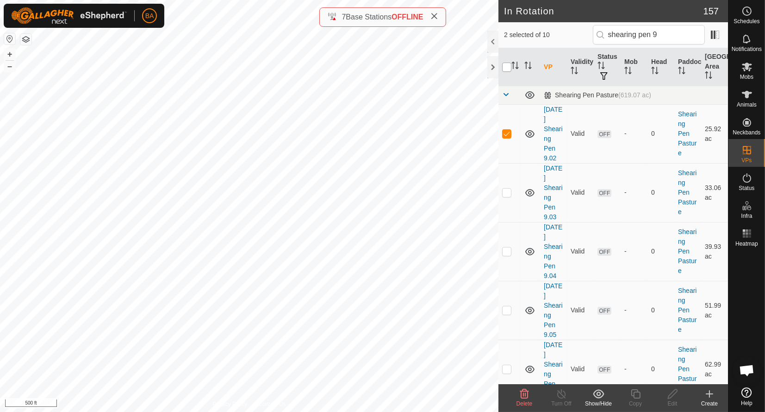
checkbox input "true"
click at [505, 66] on input "checkbox" at bounding box center [506, 66] width 9 height 9
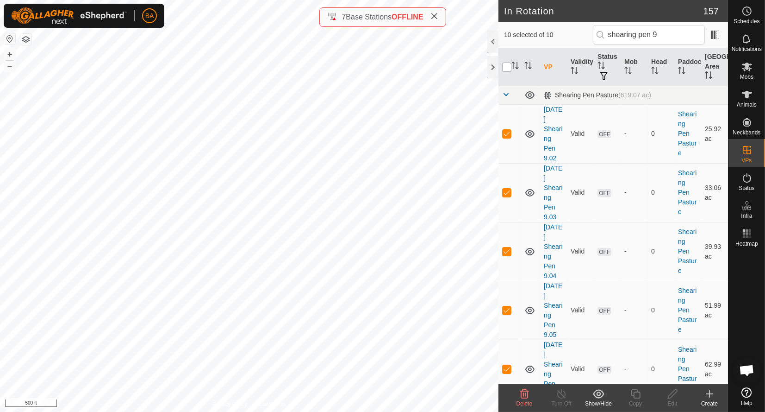
click at [507, 68] on input "checkbox" at bounding box center [506, 66] width 9 height 9
click at [504, 66] on input "checkbox" at bounding box center [506, 66] width 9 height 9
click at [505, 69] on input "checkbox" at bounding box center [506, 66] width 9 height 9
click at [505, 68] on input "checkbox" at bounding box center [506, 66] width 9 height 9
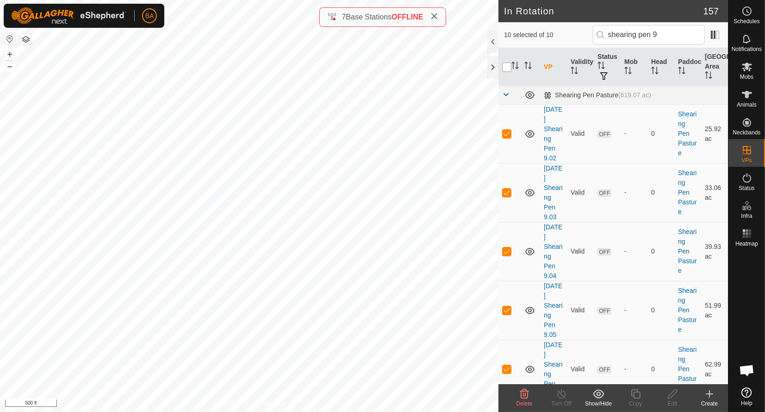
click at [505, 68] on input "checkbox" at bounding box center [506, 66] width 9 height 9
click at [506, 68] on input "checkbox" at bounding box center [506, 66] width 9 height 9
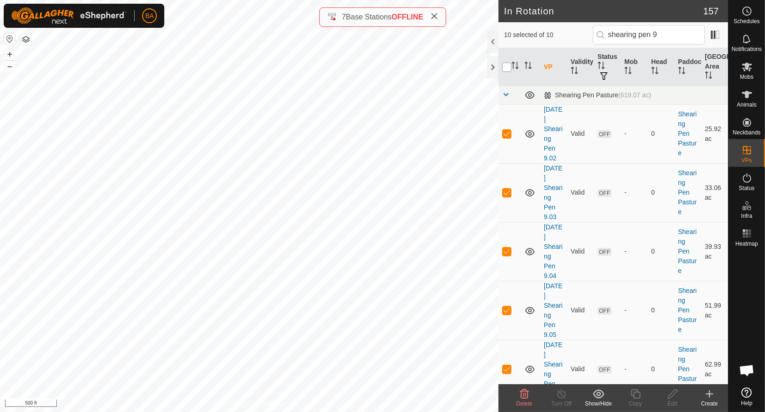
click at [507, 68] on input "checkbox" at bounding box center [506, 66] width 9 height 9
click at [507, 69] on input "checkbox" at bounding box center [506, 66] width 9 height 9
click at [508, 70] on input "checkbox" at bounding box center [506, 66] width 9 height 9
checkbox input "true"
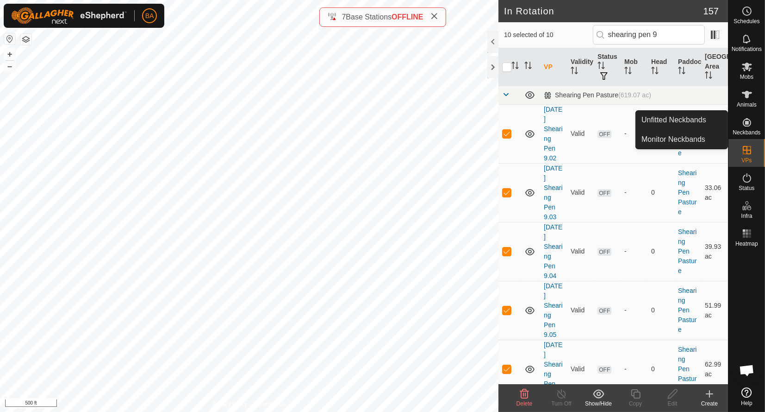
click at [752, 121] on icon at bounding box center [747, 122] width 11 height 11
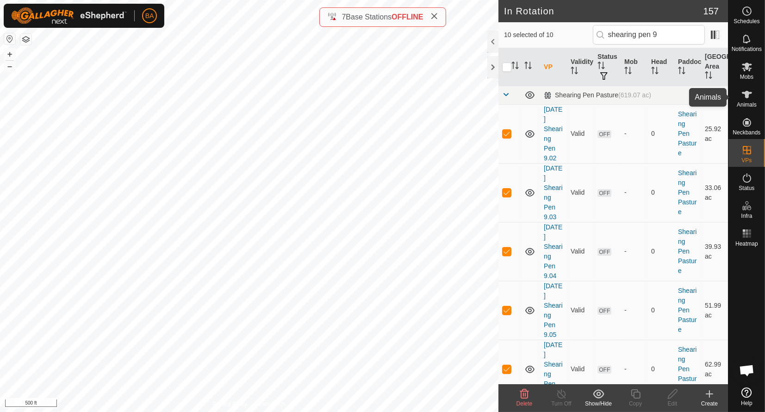
click at [742, 93] on icon at bounding box center [747, 94] width 10 height 7
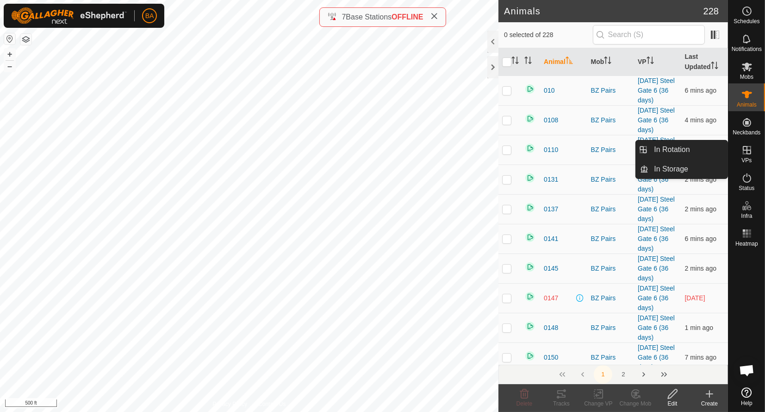
click at [693, 153] on link "In Rotation" at bounding box center [688, 149] width 79 height 19
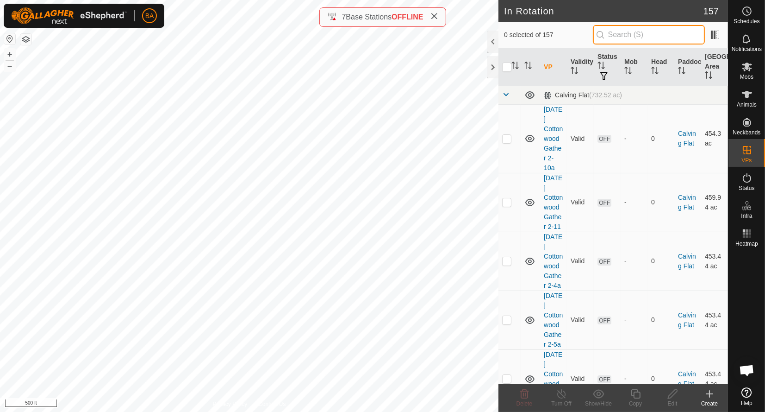
click at [629, 37] on input "text" at bounding box center [649, 34] width 112 height 19
paste input "shearing pen 9"
type input "shearing pen 9"
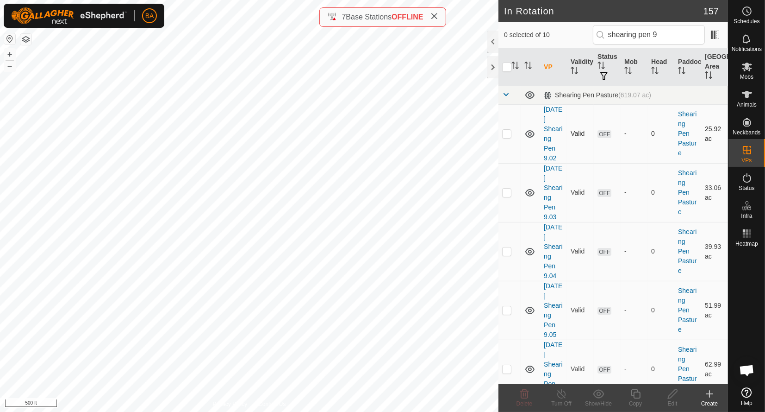
click at [502, 130] on td at bounding box center [510, 133] width 22 height 59
click at [678, 401] on div "Edit" at bounding box center [672, 403] width 37 height 8
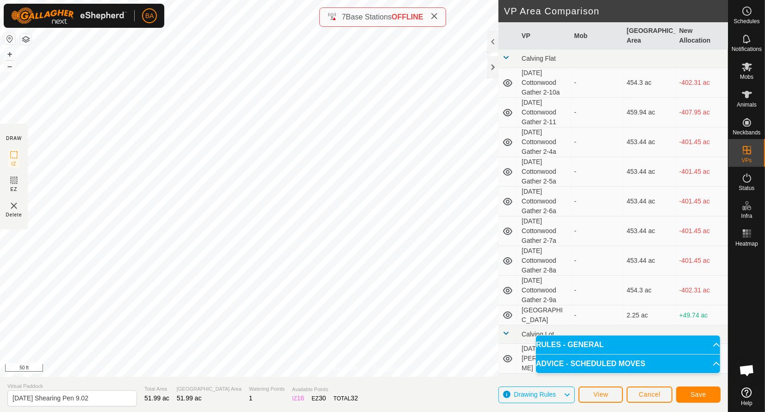
click at [67, 0] on html "BA Schedules Notifications Mobs Animals Neckbands VPs Status Infra Heatmap Help…" at bounding box center [382, 206] width 765 height 412
click at [89, 397] on input "[DATE] Shearing Pen 9.02" at bounding box center [72, 398] width 130 height 16
click at [89, 396] on input "[DATE] Shearing Pen 9.02" at bounding box center [72, 398] width 130 height 16
type input "2025-10-01 Shearing Pen 8-9.02"
click at [706, 392] on span "Save" at bounding box center [699, 393] width 16 height 7
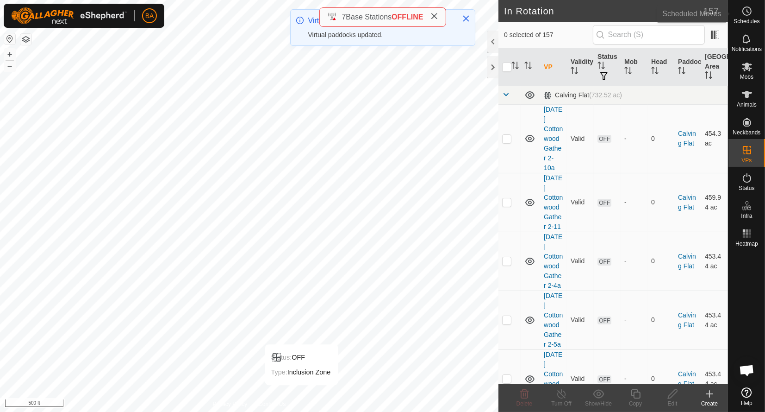
click at [744, 6] on icon at bounding box center [747, 11] width 11 height 11
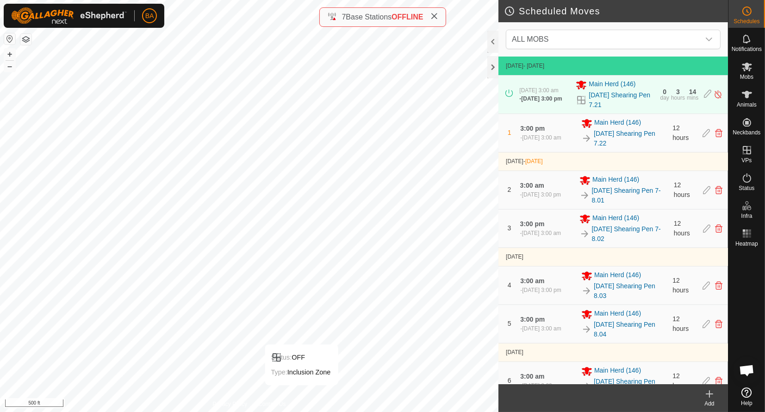
drag, startPoint x: 733, startPoint y: 73, endPoint x: 658, endPoint y: 17, distance: 93.9
click at [658, 17] on header "Scheduled Moves" at bounding box center [614, 11] width 230 height 22
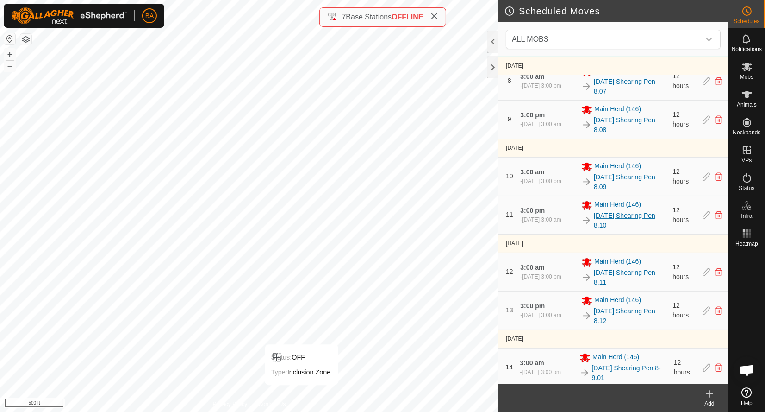
scroll to position [401, 0]
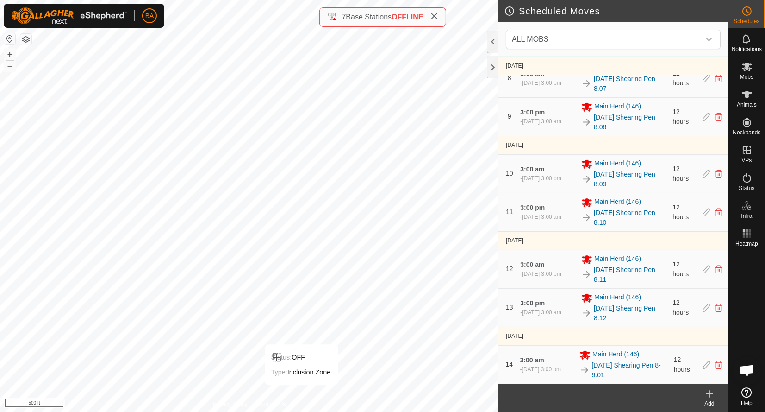
click at [712, 398] on icon at bounding box center [709, 393] width 11 height 11
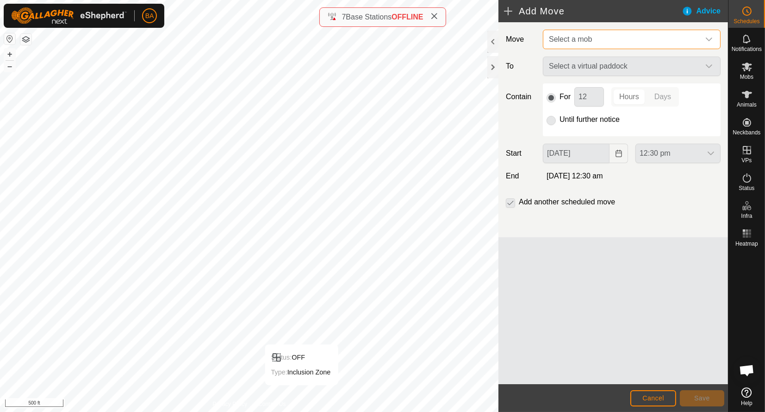
click at [605, 43] on span "Select a mob" at bounding box center [622, 39] width 155 height 19
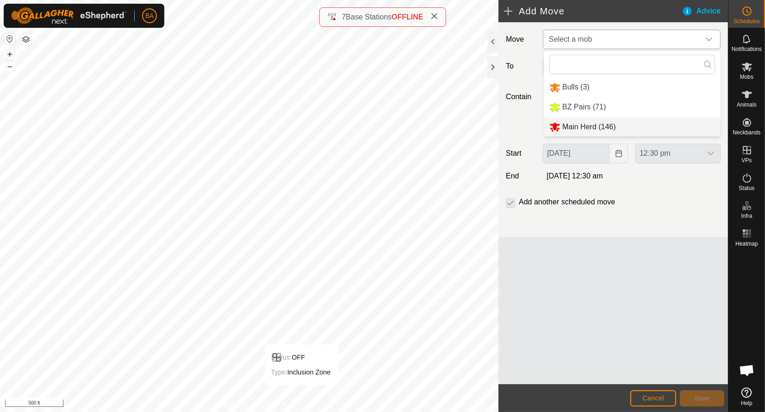
click at [594, 127] on li "Main Herd (146)" at bounding box center [632, 127] width 177 height 19
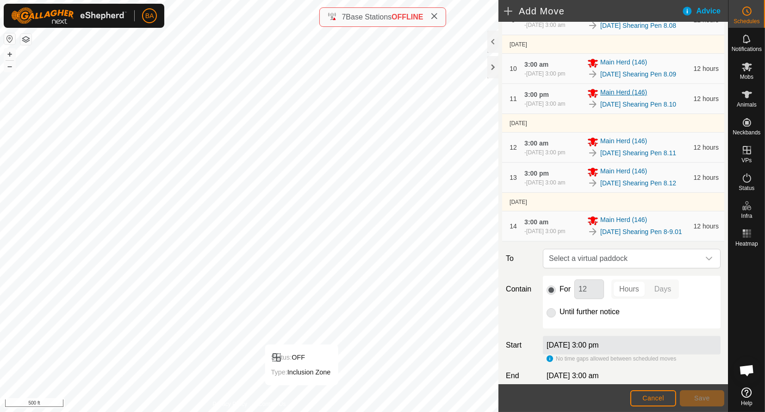
scroll to position [605, 0]
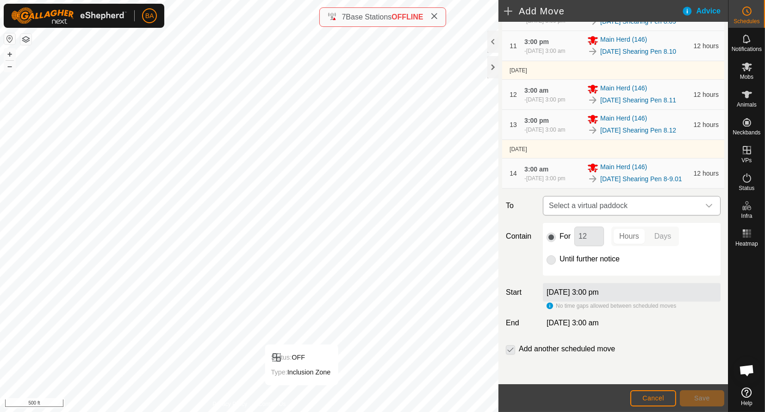
click at [597, 200] on span "Select a virtual paddock" at bounding box center [622, 205] width 155 height 19
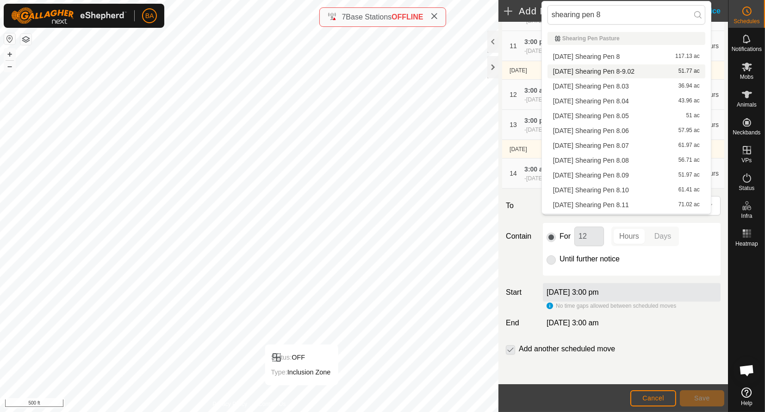
type input "shearing pen 8"
click at [616, 70] on li "2025-10-01 Shearing Pen 8-9.02 51.77 ac" at bounding box center [627, 71] width 158 height 14
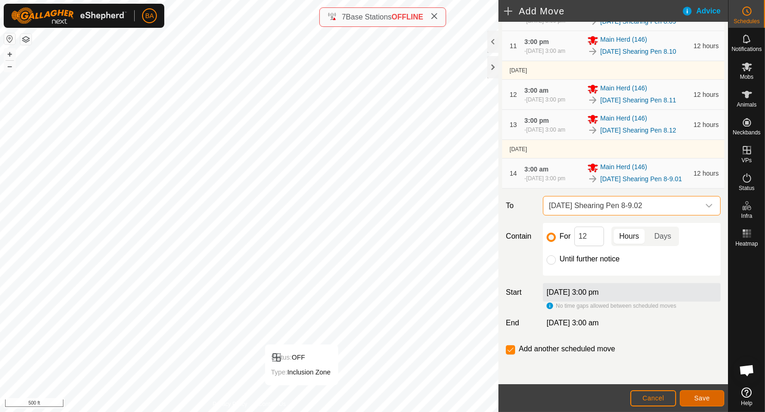
click at [694, 399] on span "Save" at bounding box center [702, 397] width 16 height 7
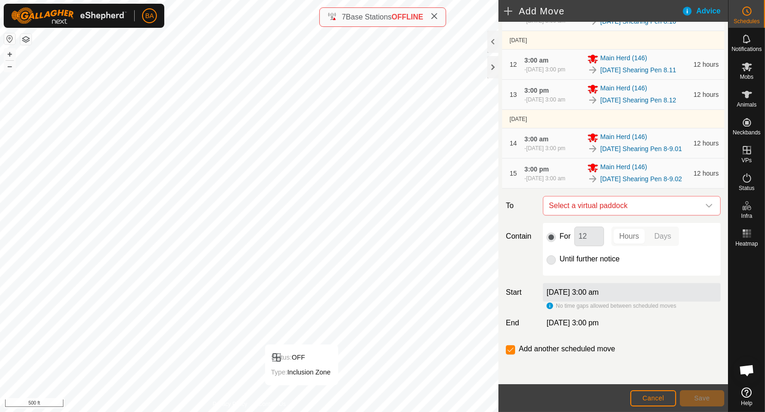
scroll to position [644, 0]
click at [596, 207] on span "Select a virtual paddock" at bounding box center [622, 205] width 155 height 19
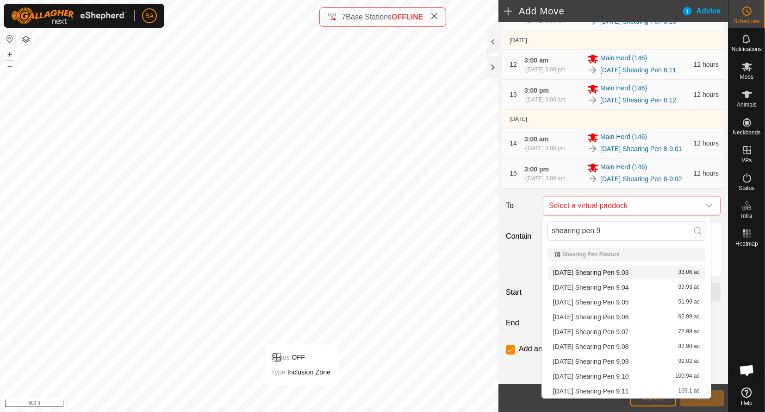
type input "shearing pen 9"
click at [596, 269] on li "2025-10-01 Shearing Pen 9.03 33.06 ac" at bounding box center [627, 272] width 158 height 14
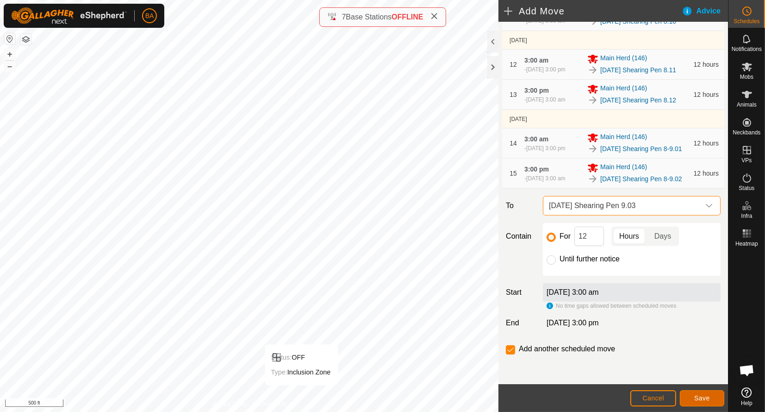
click at [692, 398] on button "Save" at bounding box center [702, 398] width 44 height 16
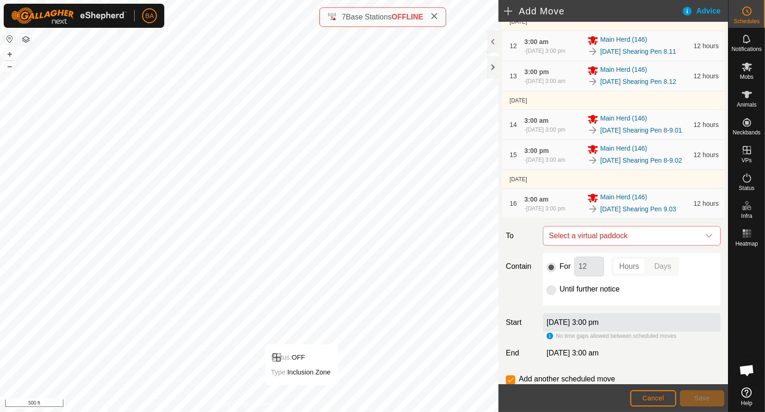
scroll to position [701, 0]
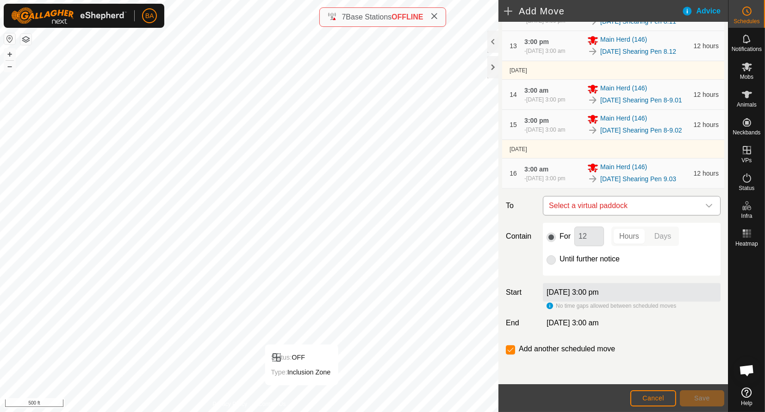
click at [601, 207] on span "Select a virtual paddock" at bounding box center [622, 205] width 155 height 19
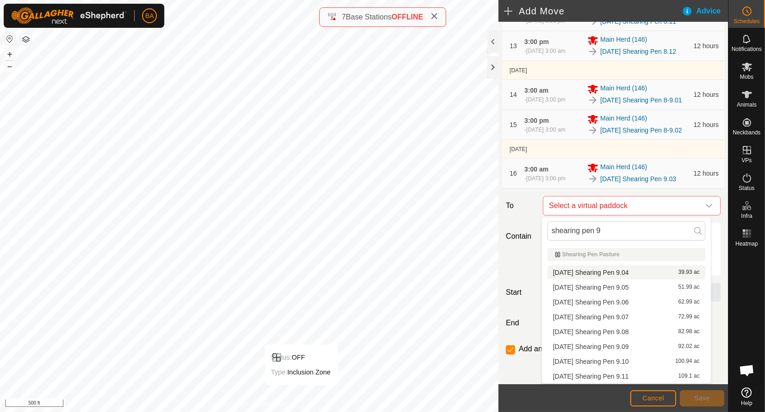
type input "shearing pen 9"
click at [604, 269] on li "2025-10-01 Shearing Pen 9.04 39.93 ac" at bounding box center [627, 272] width 158 height 14
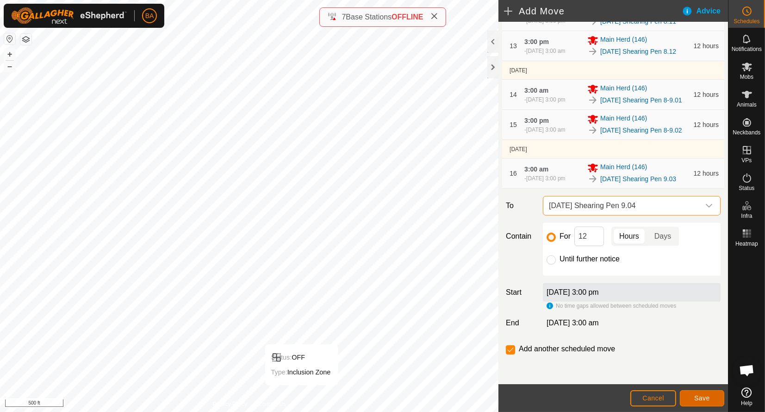
click at [712, 398] on button "Save" at bounding box center [702, 398] width 44 height 16
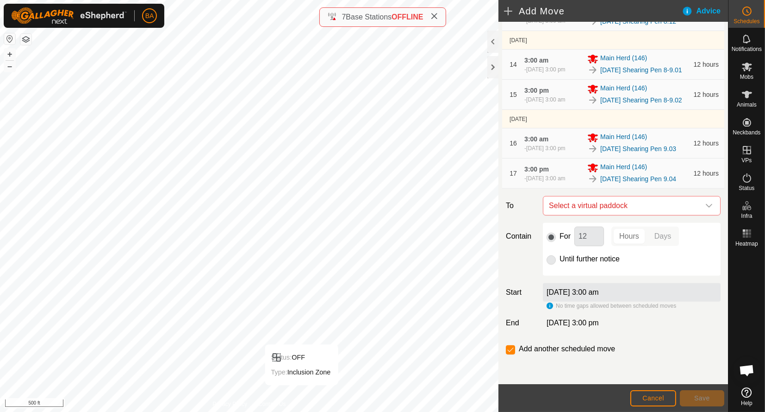
scroll to position [739, 0]
click at [582, 206] on span "Select a virtual paddock" at bounding box center [622, 205] width 155 height 19
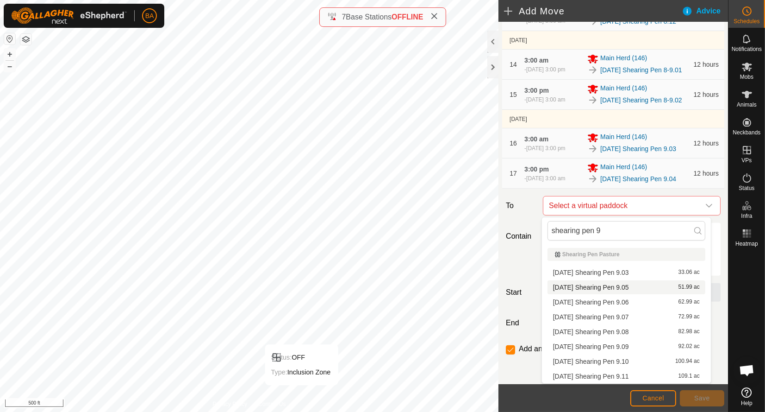
type input "shearing pen 9"
click at [576, 283] on li "2025-10-01 Shearing Pen 9.05 51.99 ac" at bounding box center [627, 287] width 158 height 14
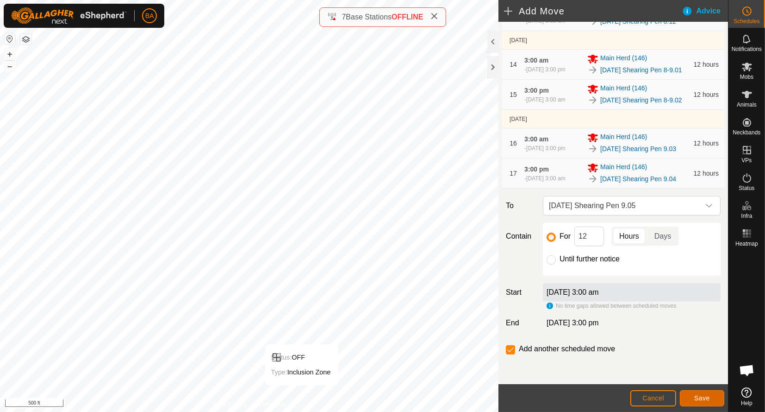
click at [712, 395] on button "Save" at bounding box center [702, 398] width 44 height 16
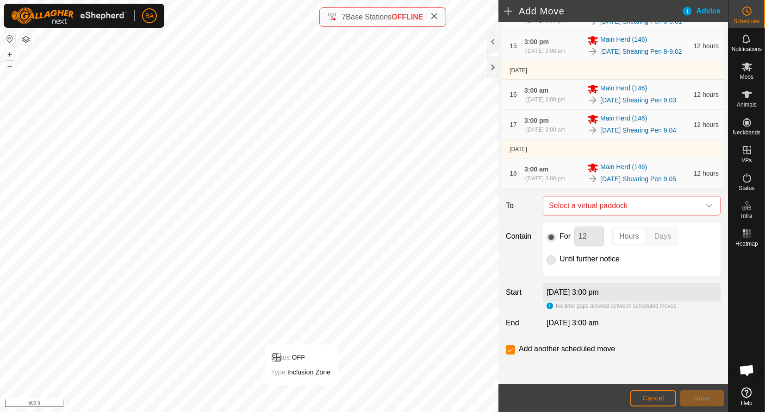
scroll to position [796, 0]
click at [565, 205] on span "Select a virtual paddock" at bounding box center [622, 205] width 155 height 19
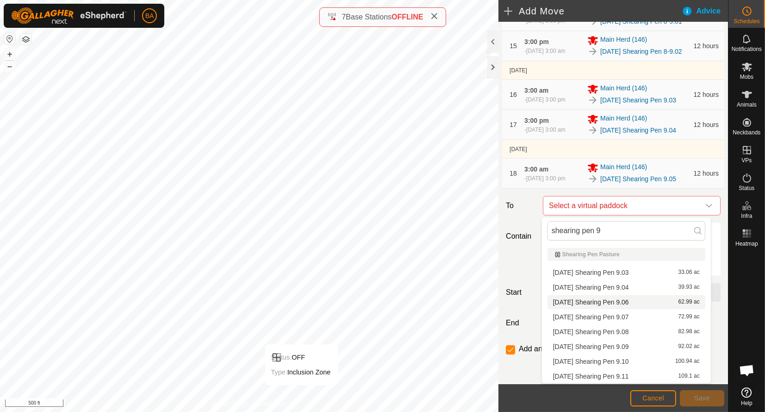
type input "shearing pen 9"
click at [573, 299] on li "2025-10-01 Shearing Pen 9.06 62.99 ac" at bounding box center [627, 302] width 158 height 14
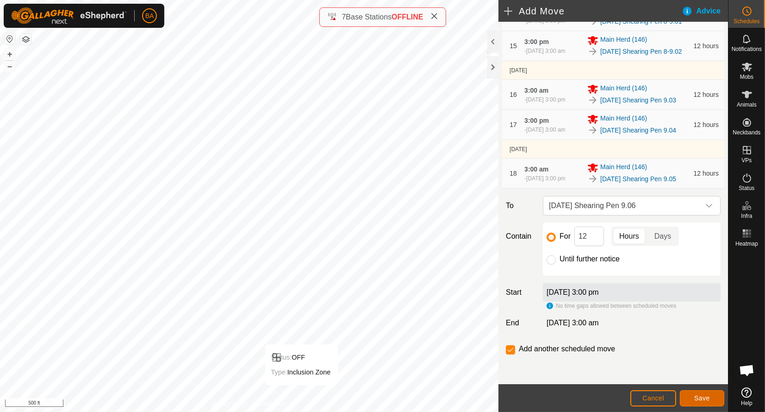
click at [700, 401] on span "Save" at bounding box center [702, 397] width 16 height 7
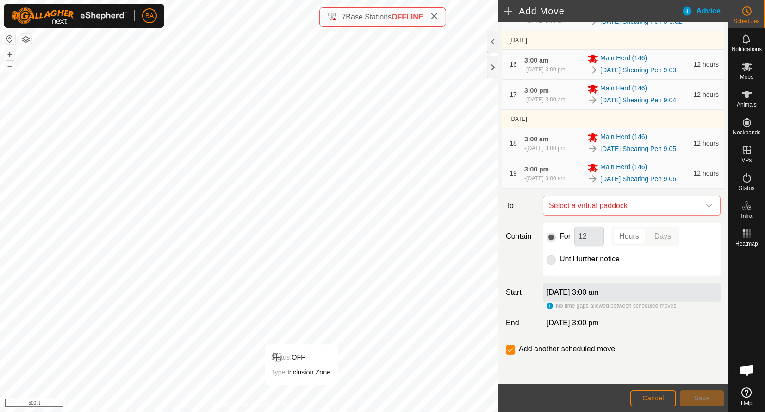
scroll to position [835, 0]
click at [578, 210] on span "Select a virtual paddock" at bounding box center [622, 205] width 155 height 19
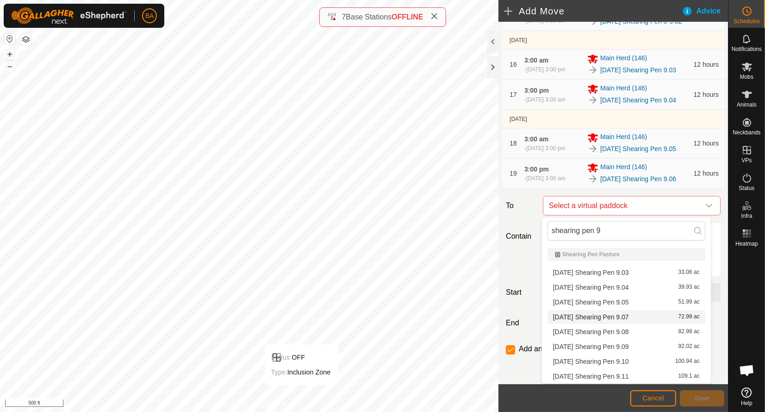
type input "shearing pen 9"
click at [569, 316] on li "2025-10-01 Shearing Pen 9.07 72.99 ac" at bounding box center [627, 317] width 158 height 14
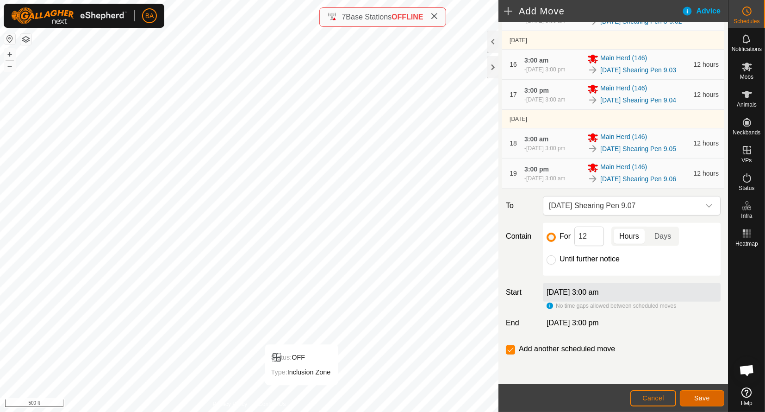
click at [706, 399] on span "Save" at bounding box center [702, 397] width 16 height 7
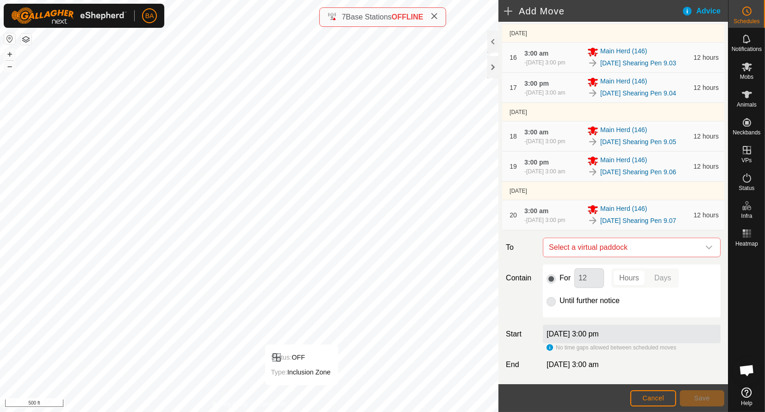
scroll to position [892, 0]
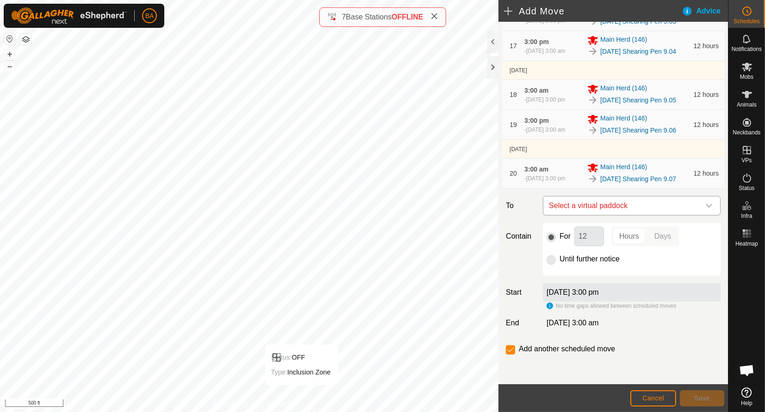
click at [575, 208] on span "Select a virtual paddock" at bounding box center [622, 205] width 155 height 19
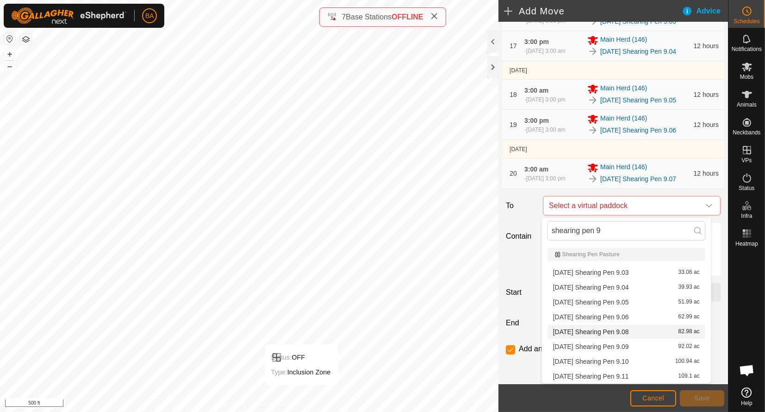
type input "shearing pen 9"
click at [580, 331] on li "2025-10-01 Shearing Pen 9.08 82.98 ac" at bounding box center [627, 332] width 158 height 14
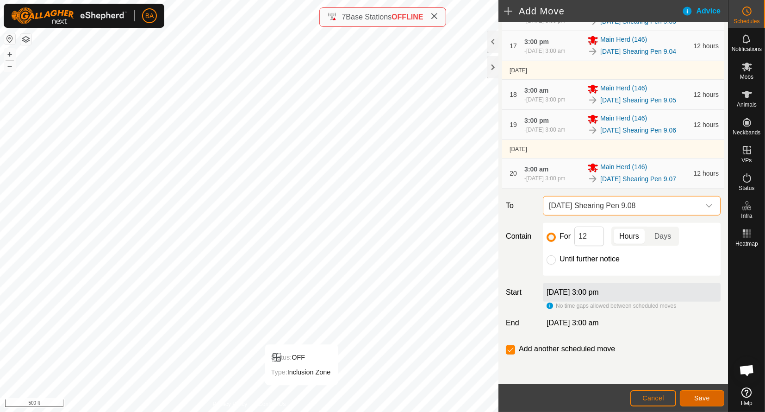
click at [699, 395] on span "Save" at bounding box center [702, 397] width 16 height 7
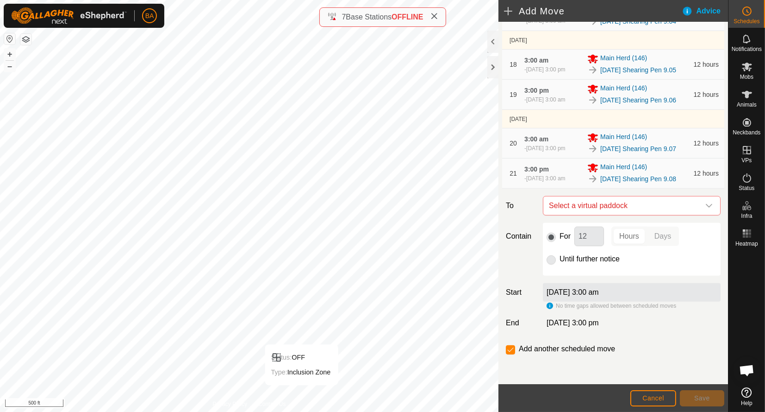
scroll to position [931, 0]
click at [569, 205] on span "Select a virtual paddock" at bounding box center [622, 205] width 155 height 19
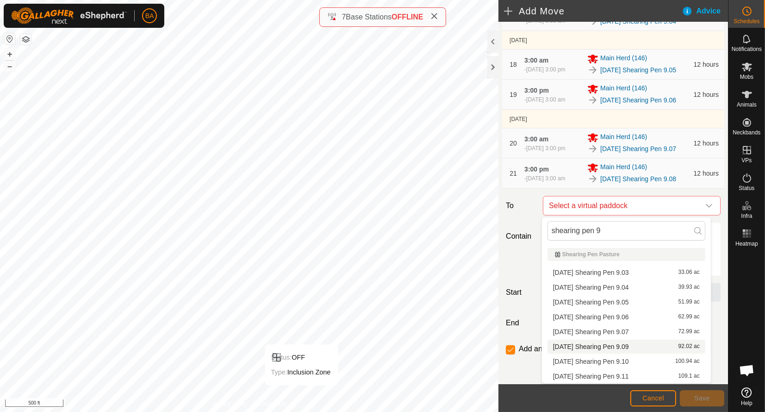
type input "shearing pen 9"
click at [580, 344] on li "2025-10-01 Shearing Pen 9.09 92.02 ac" at bounding box center [627, 346] width 158 height 14
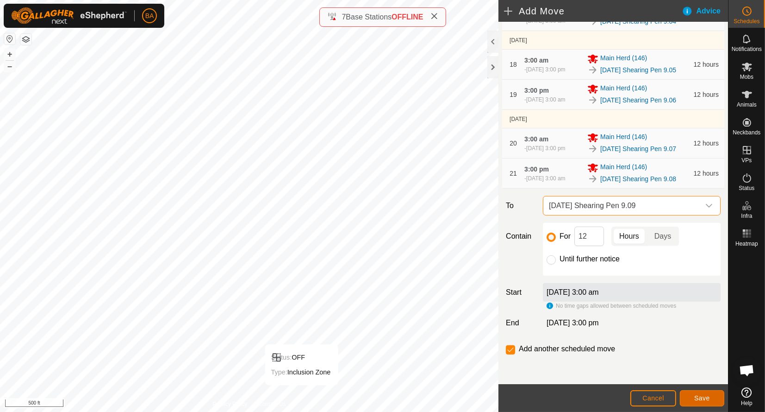
click at [705, 401] on span "Save" at bounding box center [702, 397] width 16 height 7
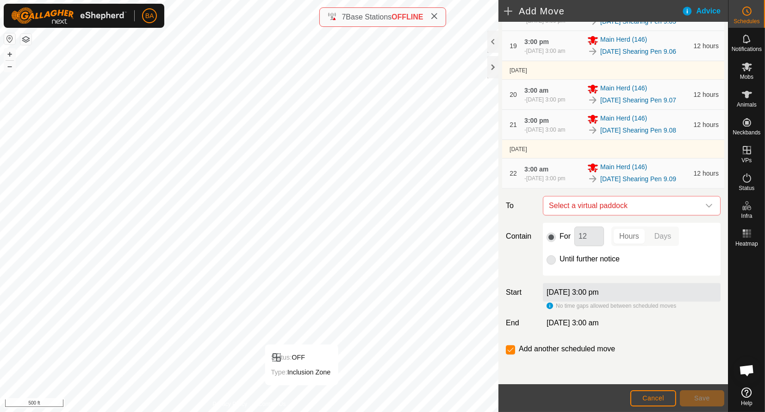
scroll to position [987, 0]
click at [591, 207] on span "Select a virtual paddock" at bounding box center [622, 205] width 155 height 19
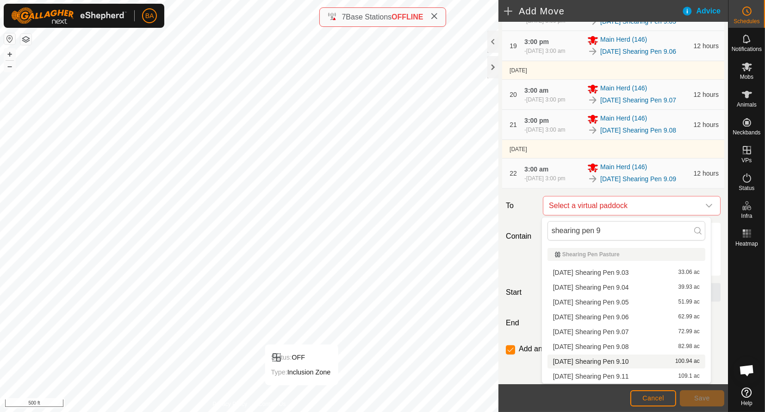
type input "shearing pen 9"
click at [583, 359] on li "2025-10-01 Shearing Pen 9.10 100.94 ac" at bounding box center [627, 361] width 158 height 14
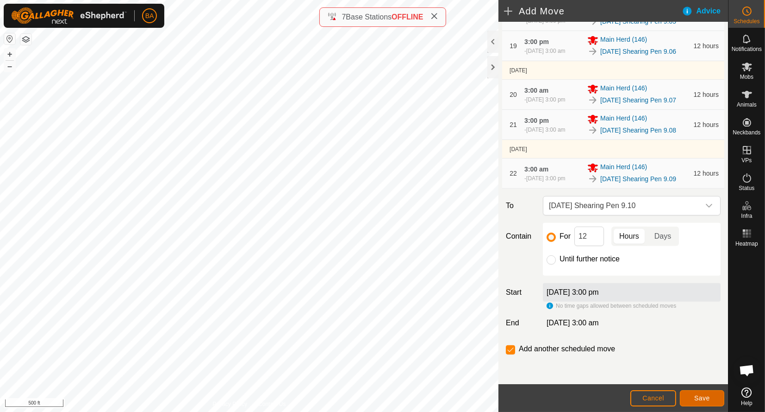
click at [710, 396] on span "Save" at bounding box center [702, 397] width 16 height 7
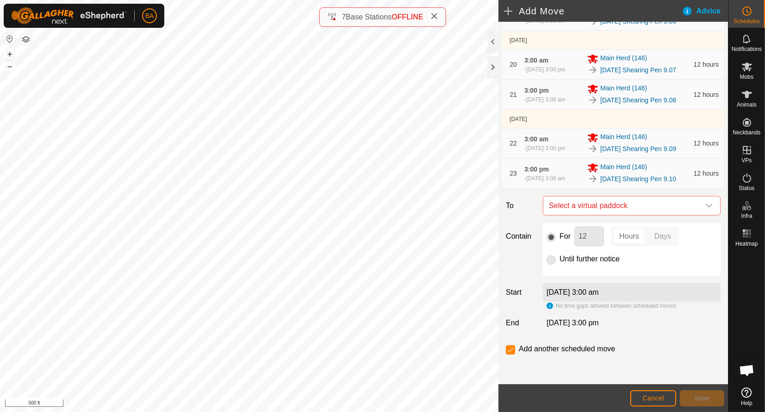
scroll to position [1026, 0]
click at [595, 196] on span "Select a virtual paddock" at bounding box center [622, 205] width 155 height 19
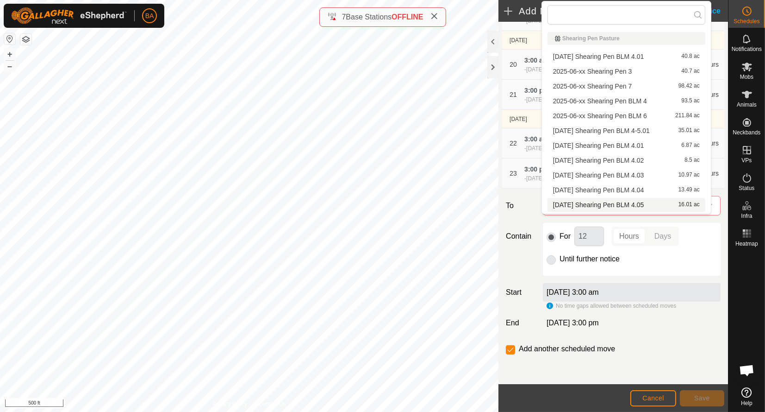
type input "shearing pen 9"
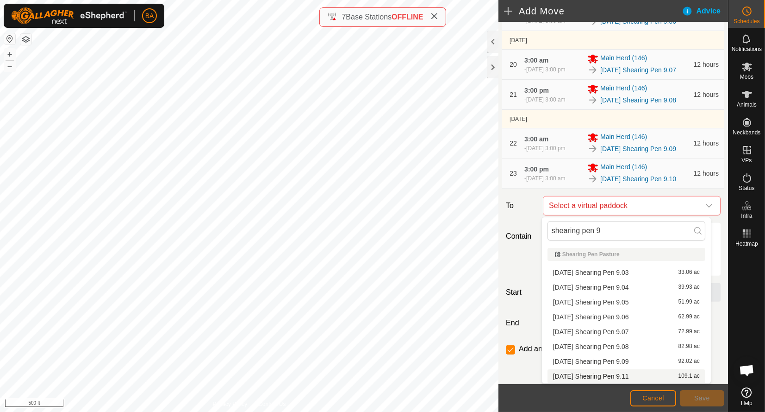
click at [609, 375] on span "[DATE] Shearing Pen 9.11" at bounding box center [591, 376] width 76 height 6
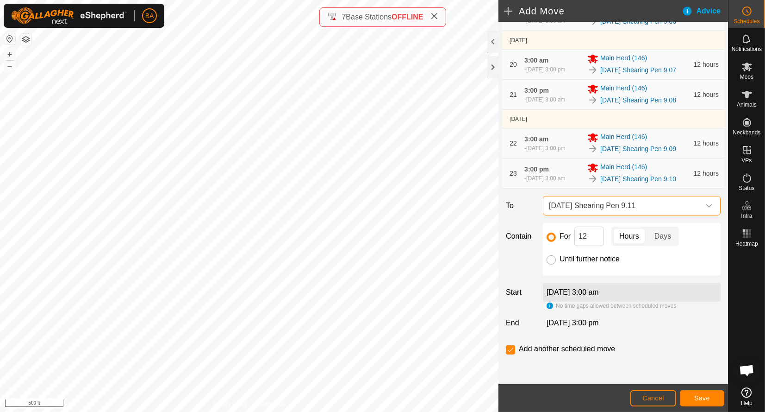
click at [550, 256] on input "Until further notice" at bounding box center [551, 259] width 9 height 9
radio input "true"
checkbox input "false"
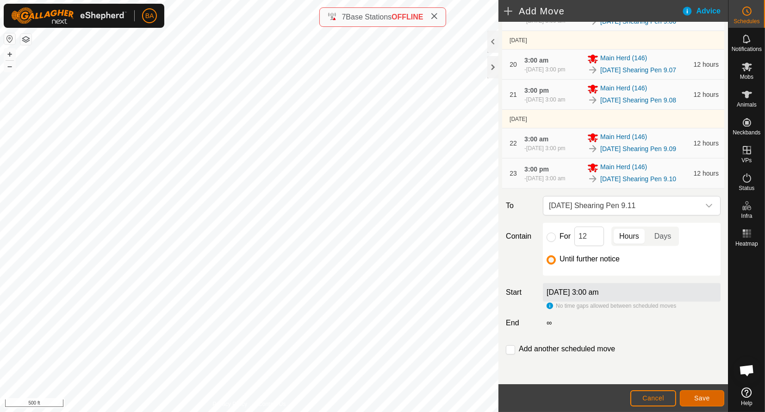
click at [699, 401] on button "Save" at bounding box center [702, 398] width 44 height 16
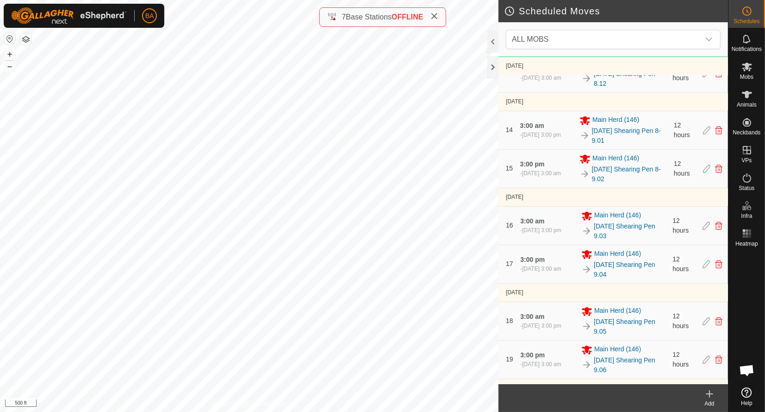
scroll to position [879, 0]
